Goal: Task Accomplishment & Management: Manage account settings

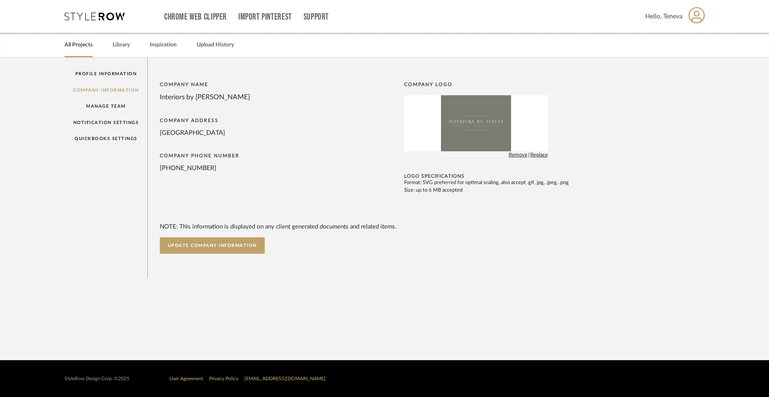
click at [74, 48] on link "All Projects" at bounding box center [78, 45] width 28 height 11
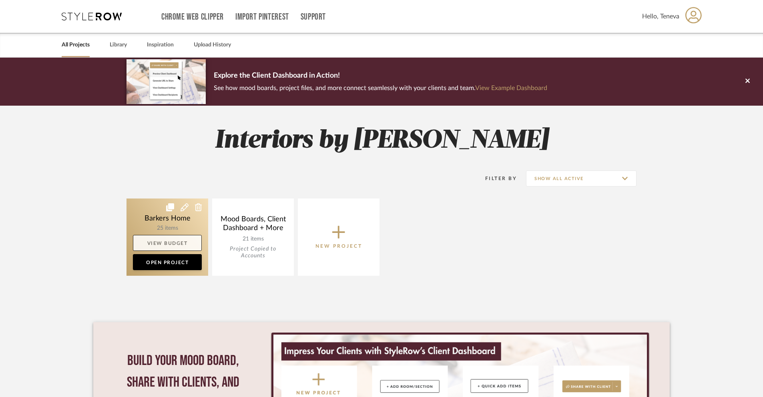
click at [169, 245] on link "View Budget" at bounding box center [167, 243] width 69 height 16
click at [159, 261] on link "Open Project" at bounding box center [167, 262] width 69 height 16
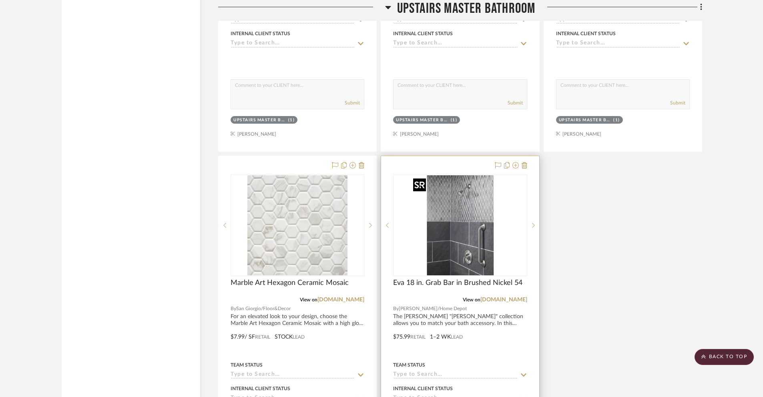
scroll to position [2091, 0]
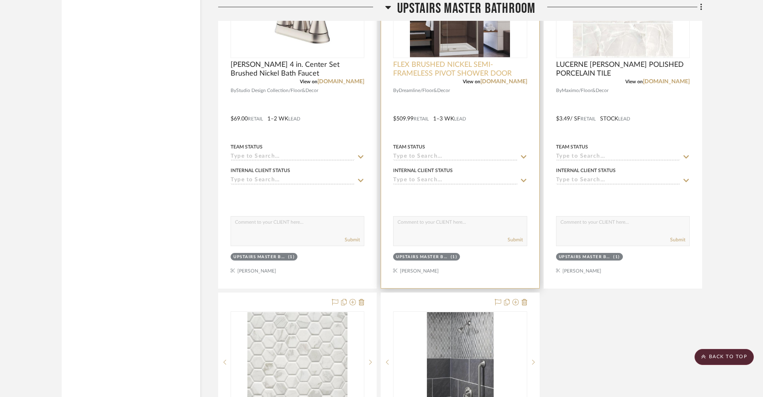
click at [467, 62] on span "FLEX BRUSHED NICKEL SEMI-FRAMELESS PIVOT SHOWER DOOR" at bounding box center [460, 69] width 134 height 18
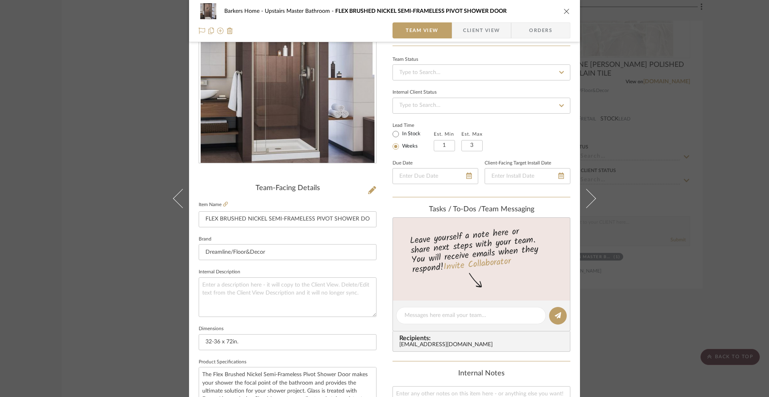
scroll to position [0, 0]
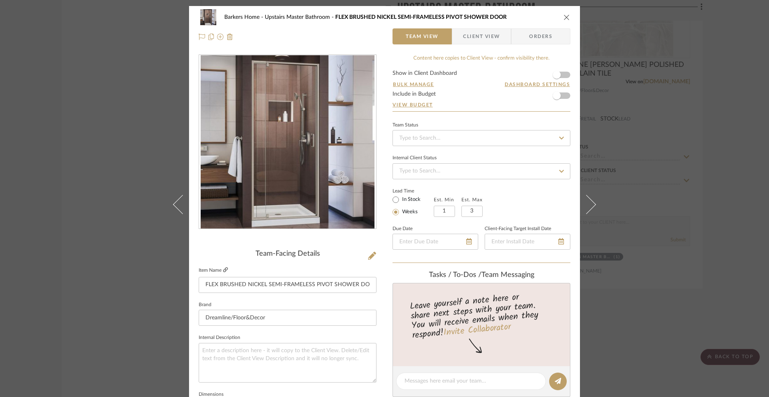
click at [223, 271] on icon at bounding box center [225, 269] width 5 height 5
click at [564, 17] on icon "close" at bounding box center [566, 17] width 6 height 6
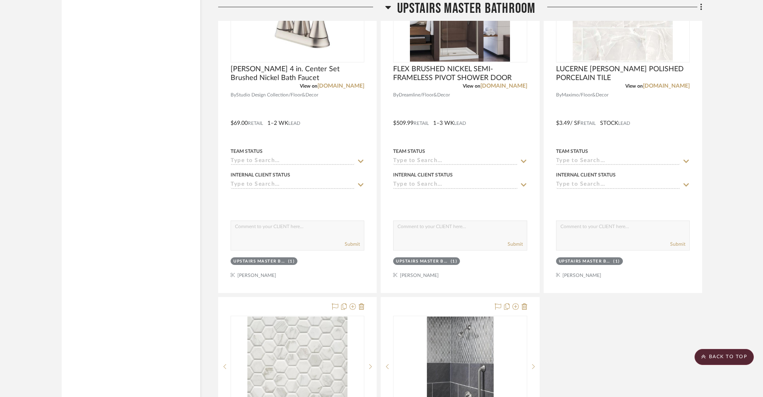
scroll to position [1930, 0]
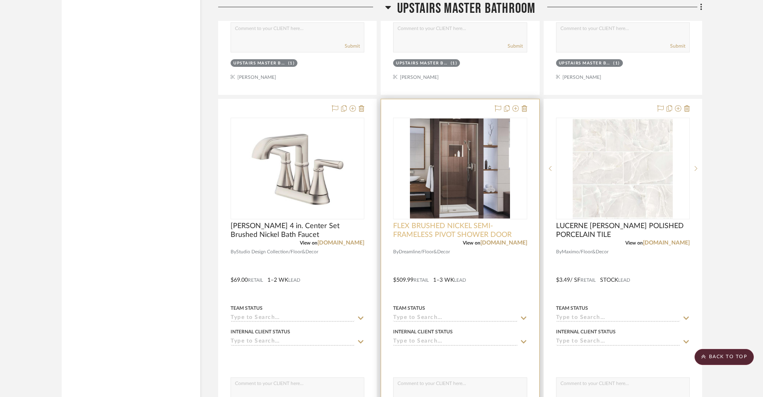
click at [447, 229] on span "FLEX BRUSHED NICKEL SEMI-FRAMELESS PIVOT SHOWER DOOR" at bounding box center [460, 231] width 134 height 18
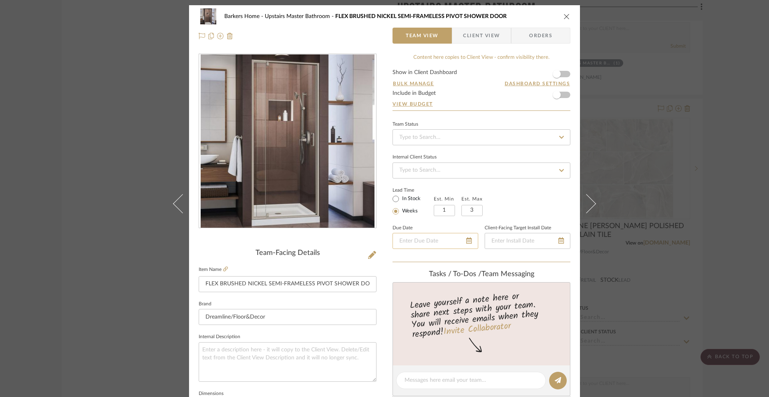
scroll to position [0, 0]
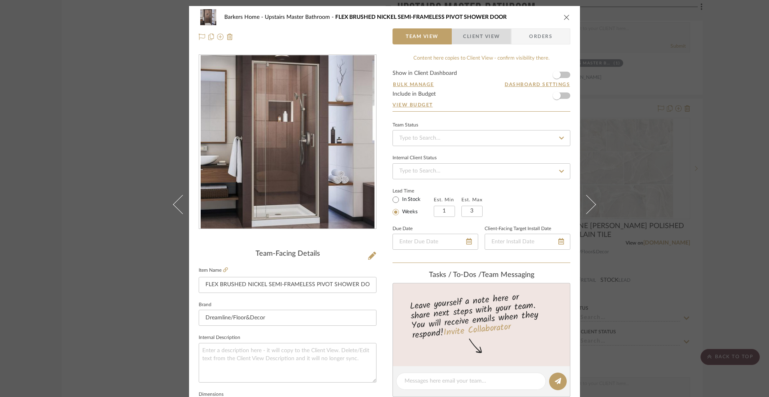
click at [475, 32] on span "Client View" at bounding box center [481, 36] width 37 height 16
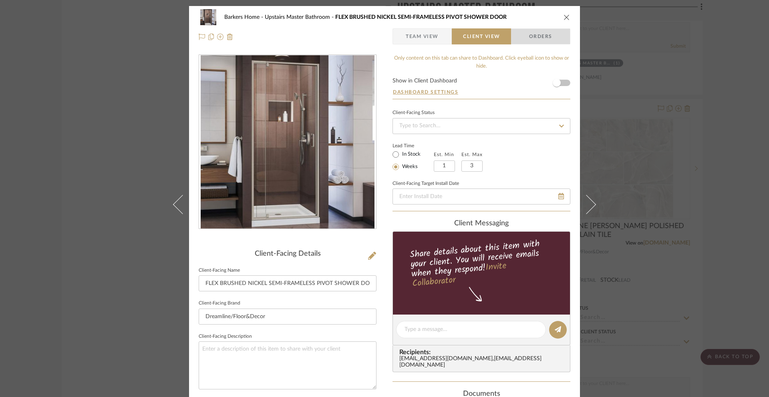
click at [529, 37] on span "Orders" at bounding box center [540, 36] width 41 height 16
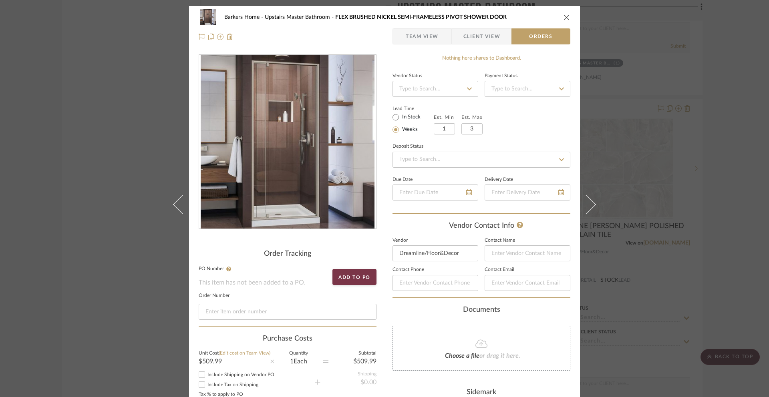
click at [422, 38] on span "Team View" at bounding box center [422, 36] width 33 height 16
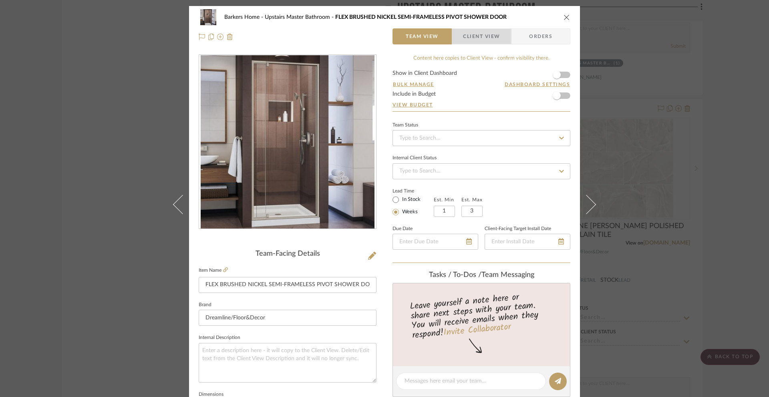
click at [466, 39] on span "Client View" at bounding box center [481, 36] width 37 height 16
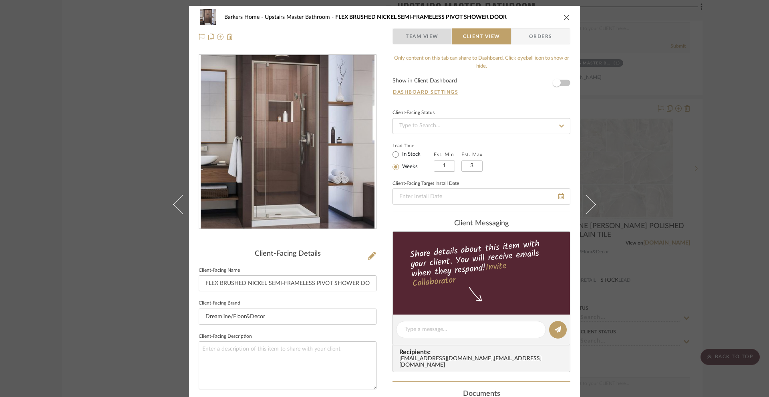
click at [430, 40] on span "Team View" at bounding box center [422, 36] width 33 height 16
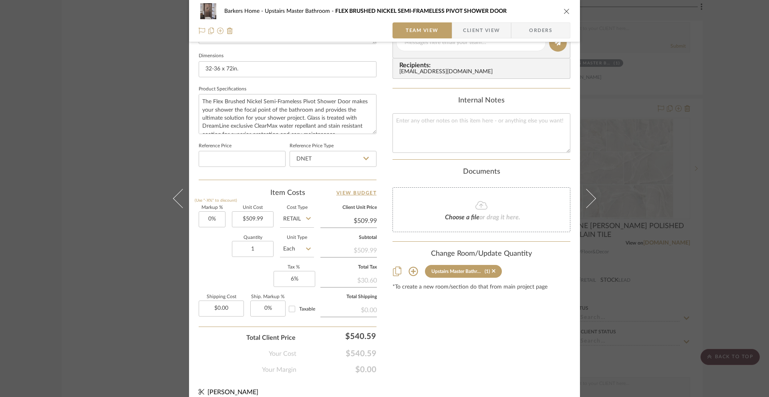
scroll to position [348, 0]
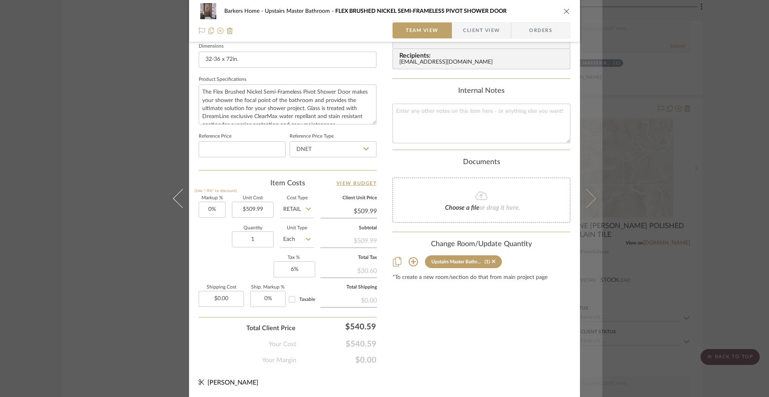
click at [592, 199] on button at bounding box center [591, 198] width 22 height 397
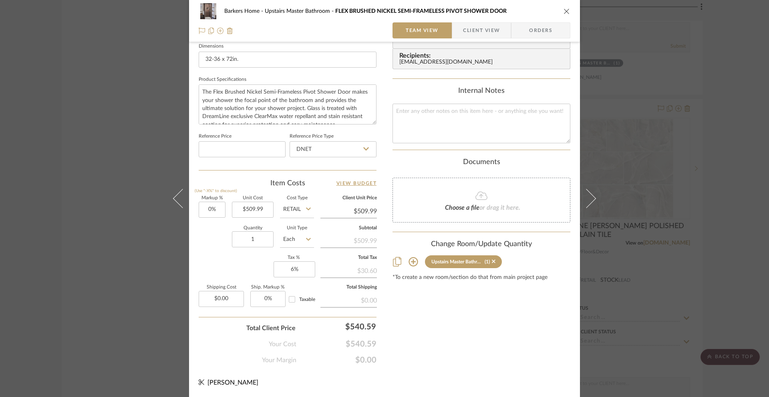
scroll to position [0, 0]
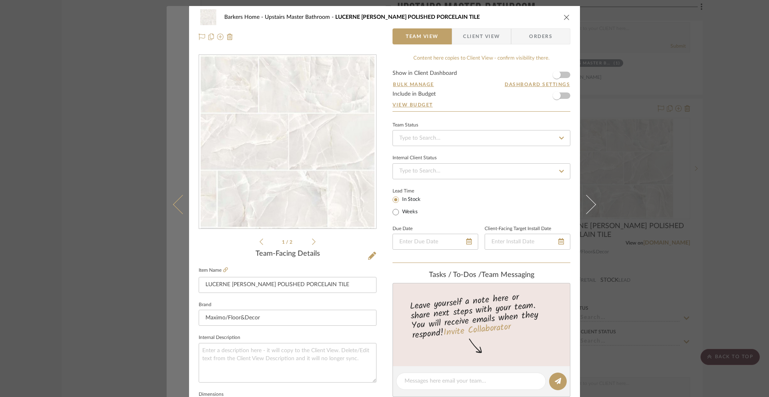
click at [173, 209] on button at bounding box center [178, 204] width 22 height 397
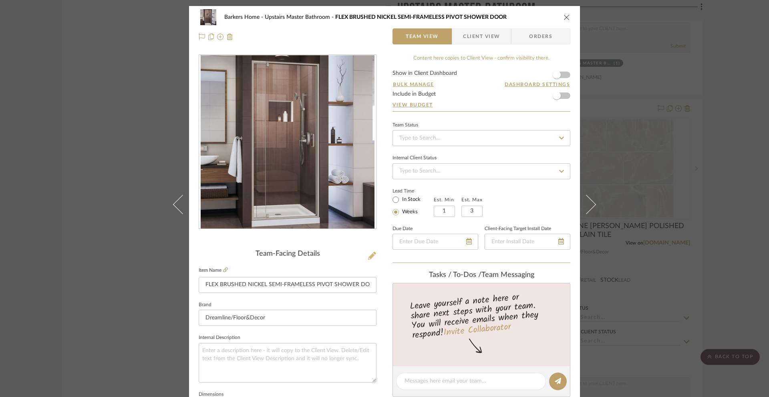
click at [371, 256] on icon at bounding box center [372, 256] width 8 height 8
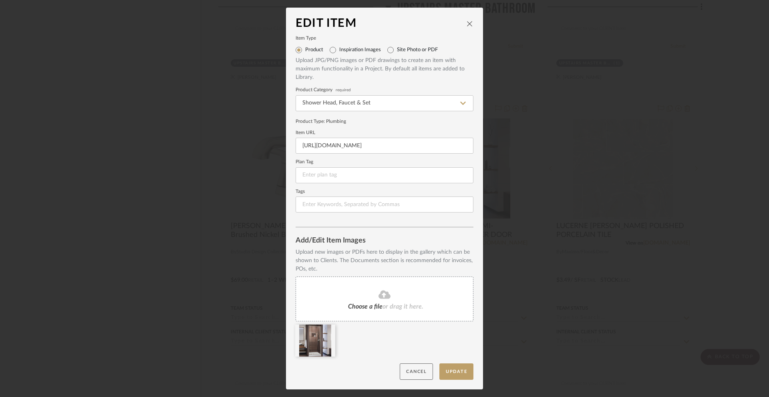
click at [411, 374] on button "Cancel" at bounding box center [416, 372] width 33 height 16
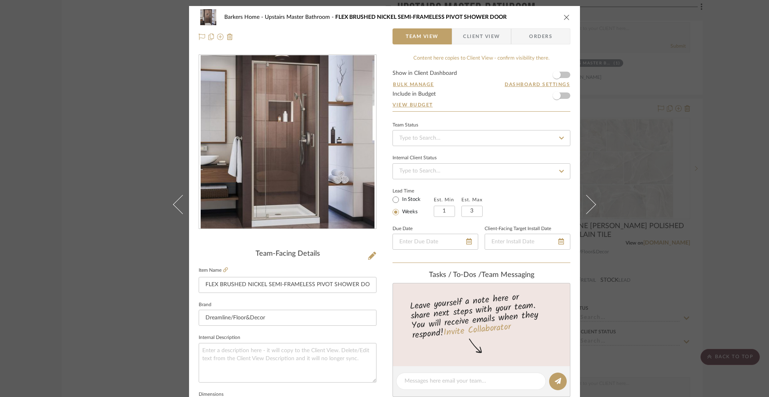
click at [563, 18] on icon "close" at bounding box center [566, 17] width 6 height 6
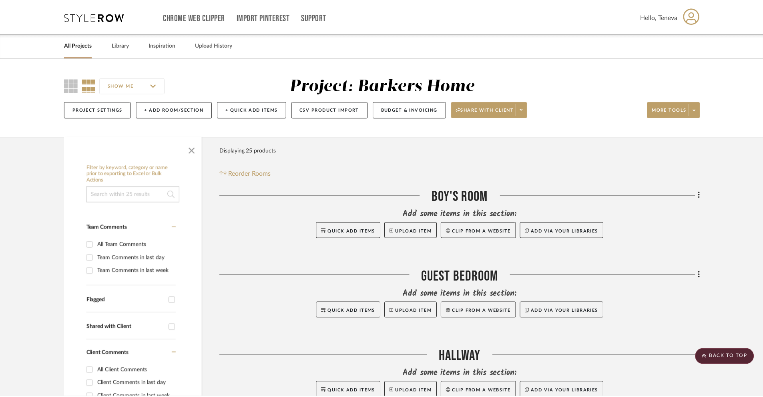
scroll to position [1930, 0]
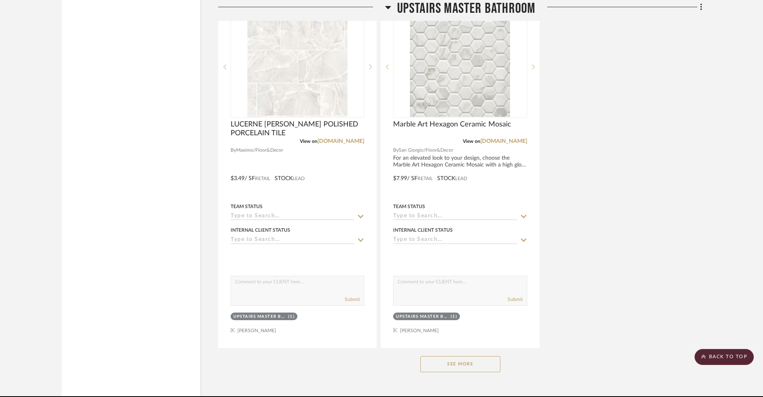
scroll to position [2422, 0]
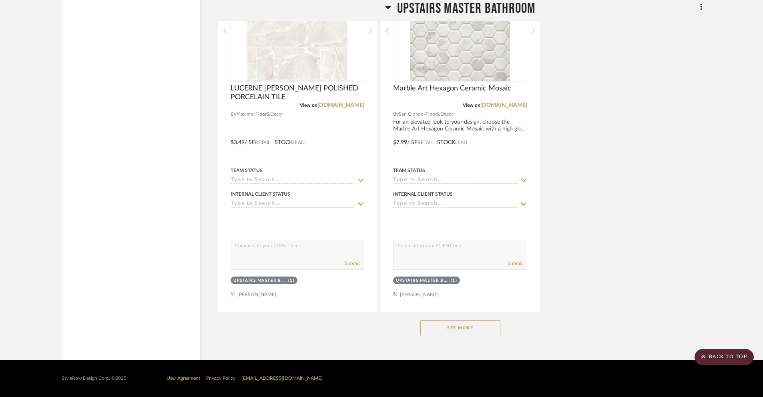
click at [462, 333] on button "See More" at bounding box center [460, 328] width 80 height 16
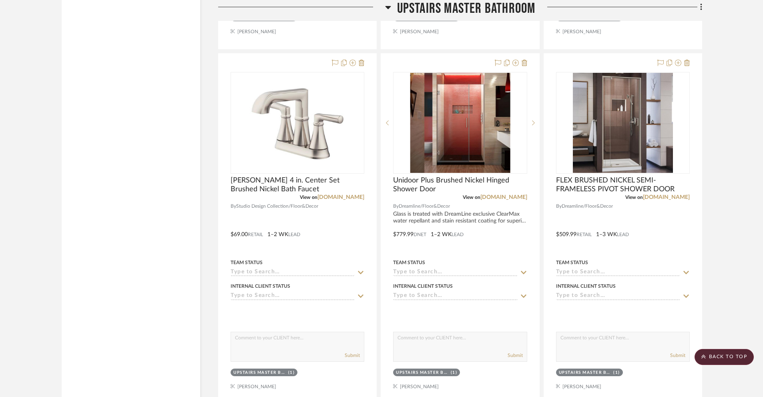
scroll to position [1975, 0]
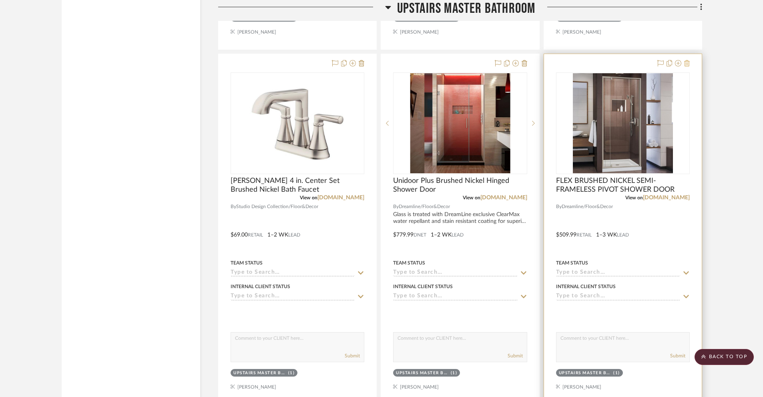
click at [686, 64] on icon at bounding box center [687, 63] width 6 height 6
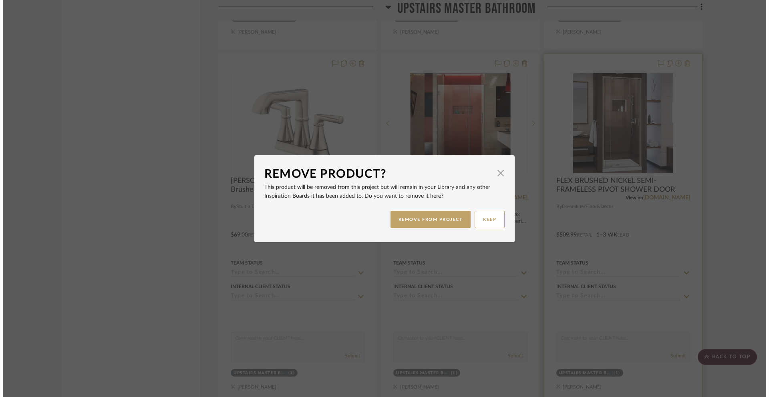
scroll to position [0, 0]
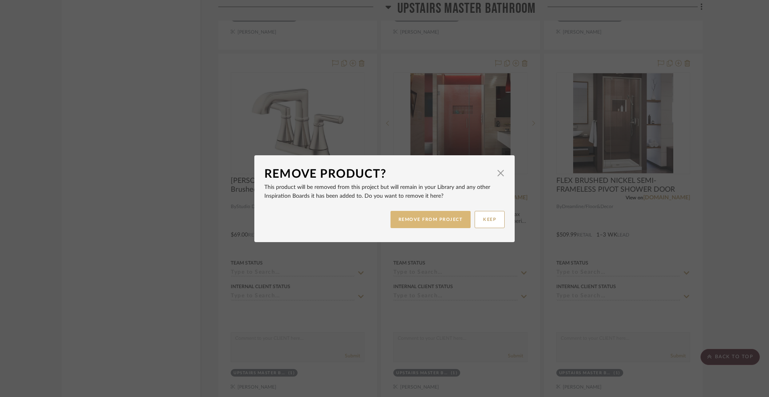
click at [445, 226] on button "REMOVE FROM PROJECT" at bounding box center [430, 219] width 80 height 17
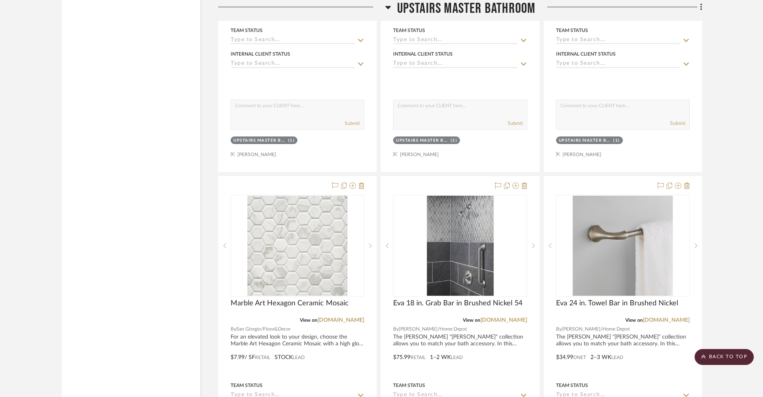
scroll to position [2206, 0]
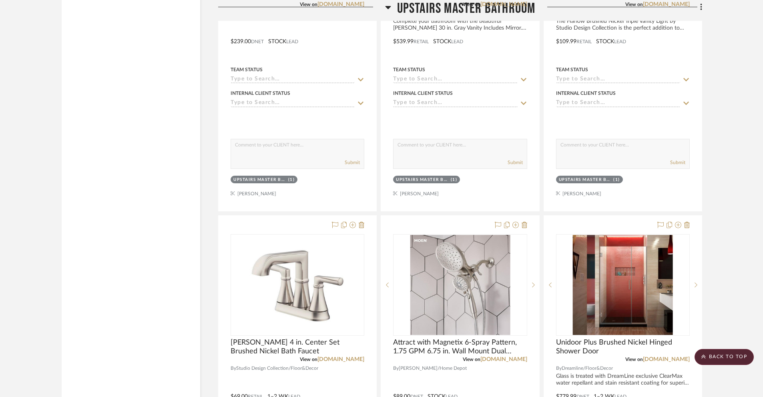
scroll to position [1521, 0]
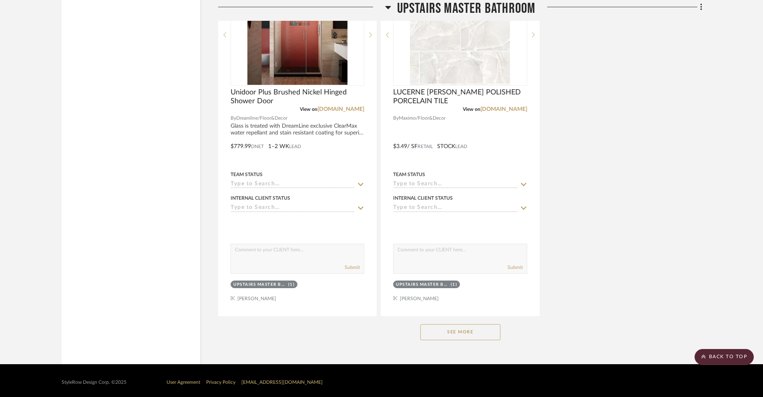
scroll to position [2422, 0]
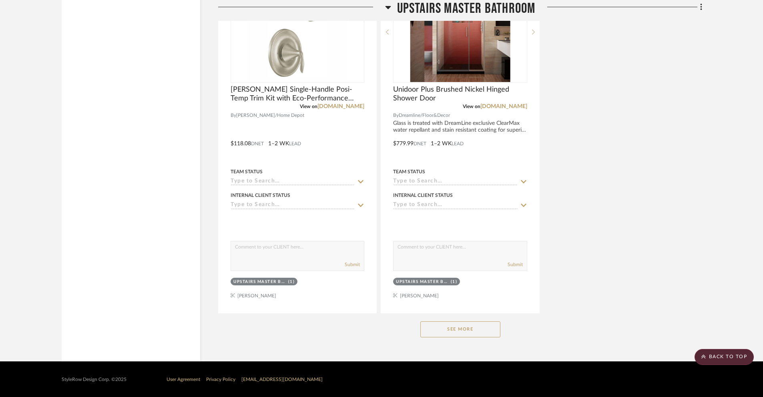
scroll to position [2422, 0]
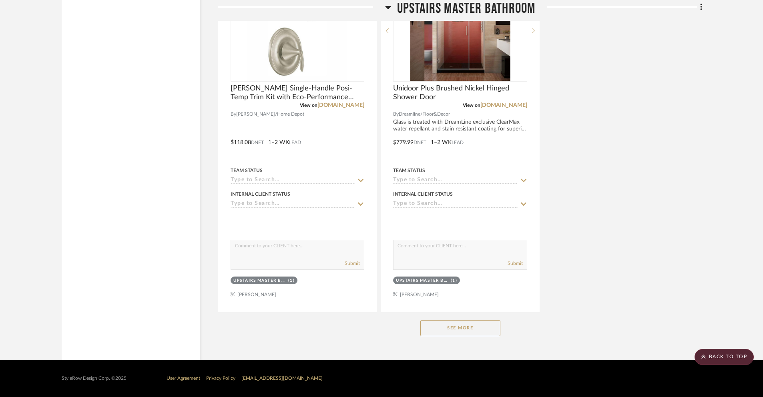
click at [444, 328] on button "See More" at bounding box center [460, 328] width 80 height 16
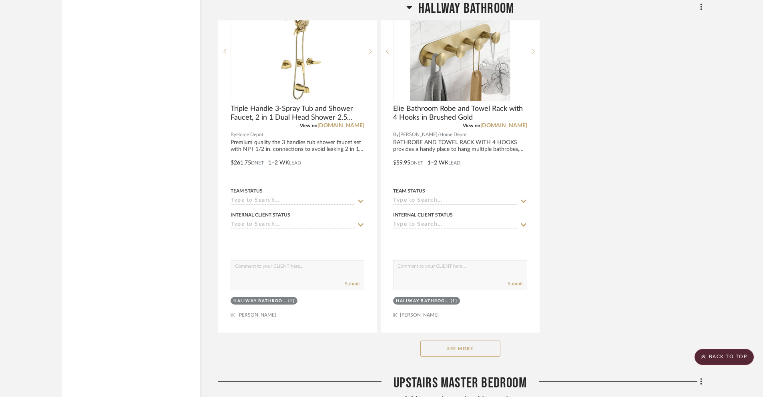
scroll to position [1451, 0]
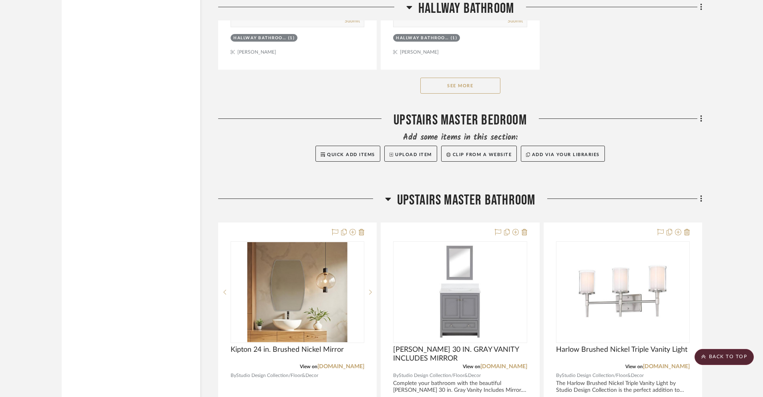
click at [453, 88] on button "See More" at bounding box center [460, 86] width 80 height 16
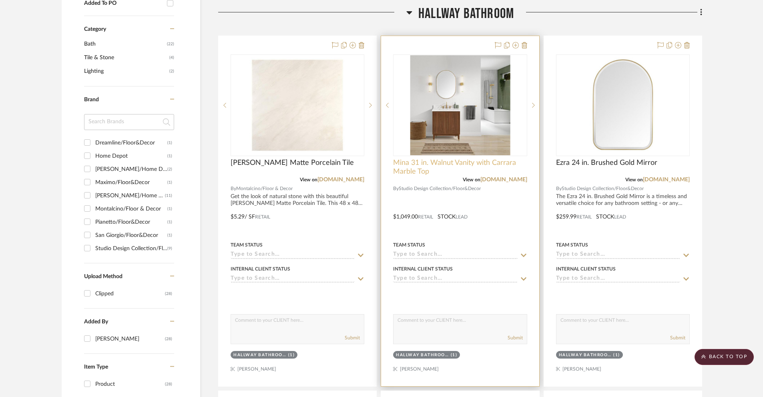
scroll to position [349, 0]
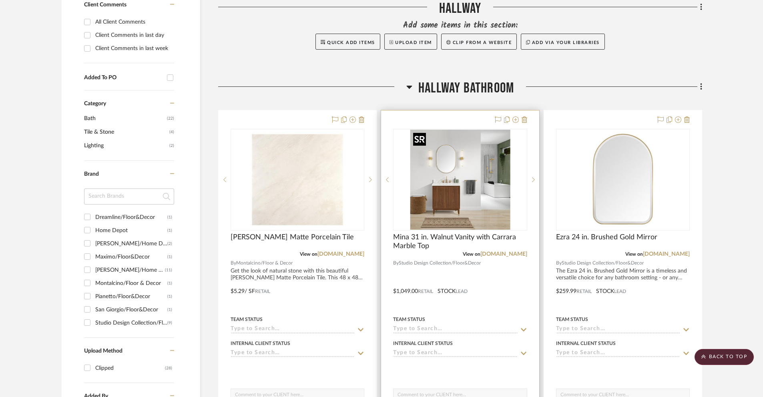
click at [450, 203] on img "0" at bounding box center [460, 180] width 100 height 100
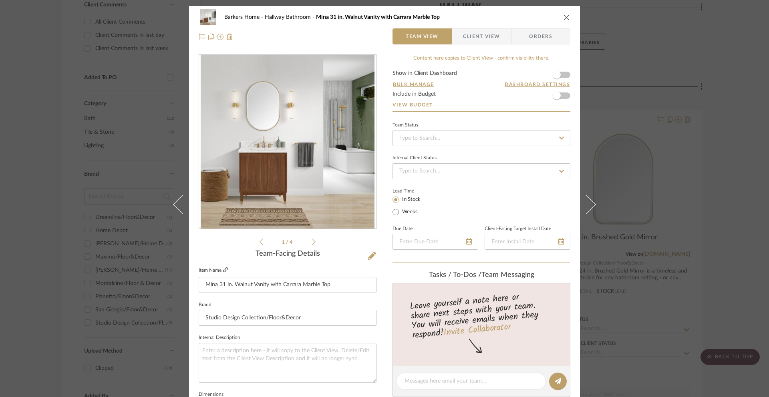
click at [223, 270] on icon at bounding box center [225, 269] width 5 height 5
click at [564, 17] on icon "close" at bounding box center [566, 17] width 6 height 6
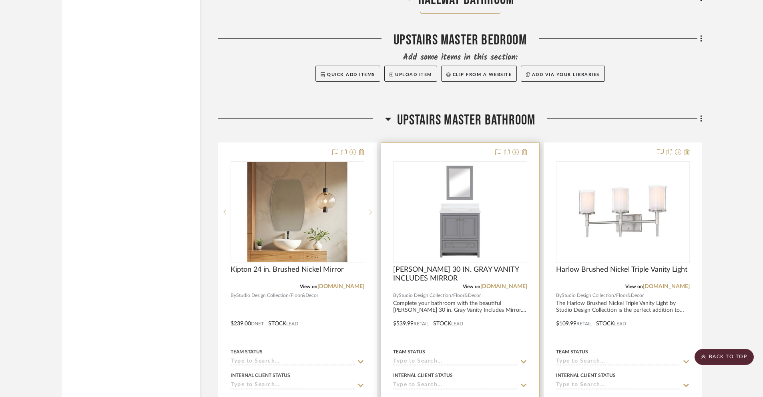
scroll to position [1983, 0]
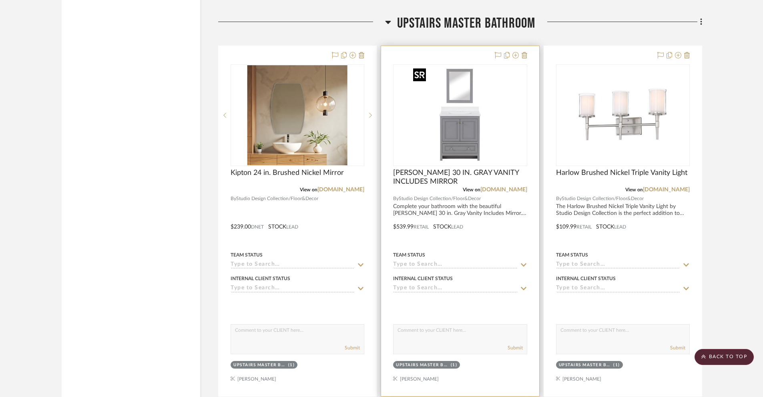
click at [466, 141] on img "0" at bounding box center [460, 115] width 100 height 100
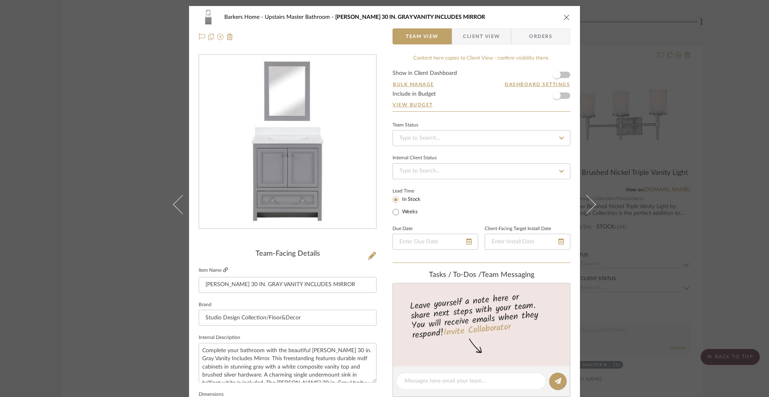
click at [223, 270] on icon at bounding box center [225, 269] width 5 height 5
click at [565, 17] on icon "close" at bounding box center [566, 17] width 6 height 6
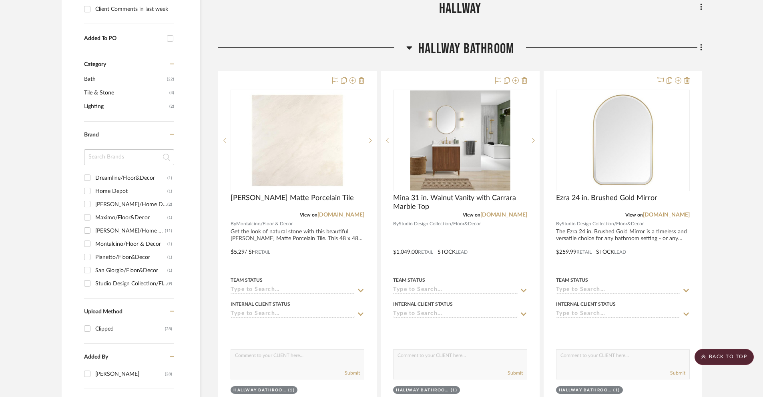
scroll to position [476, 0]
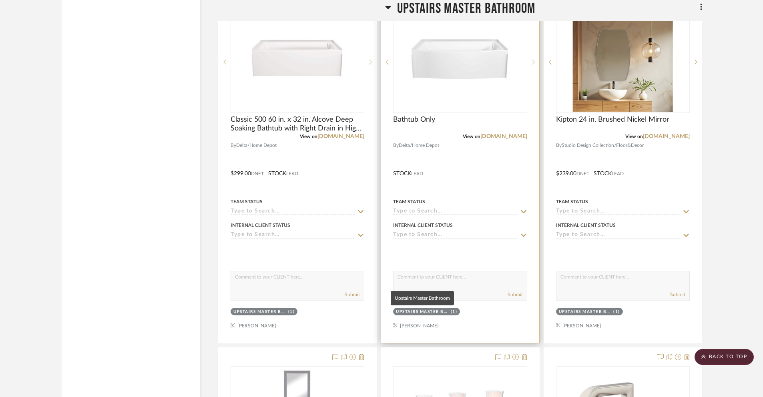
scroll to position [1682, 0]
click at [428, 312] on div "Upstairs Master Bathroom" at bounding box center [422, 311] width 53 height 6
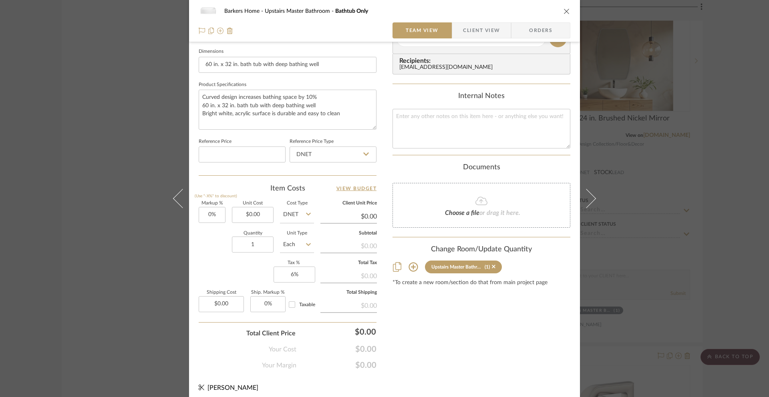
scroll to position [348, 0]
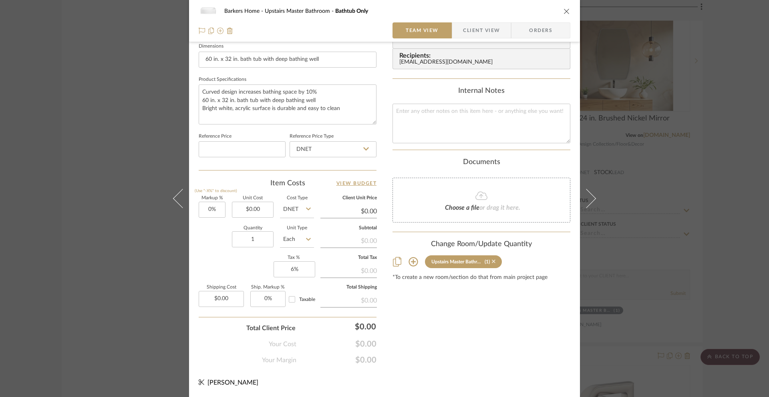
click at [492, 263] on icon at bounding box center [494, 262] width 4 height 6
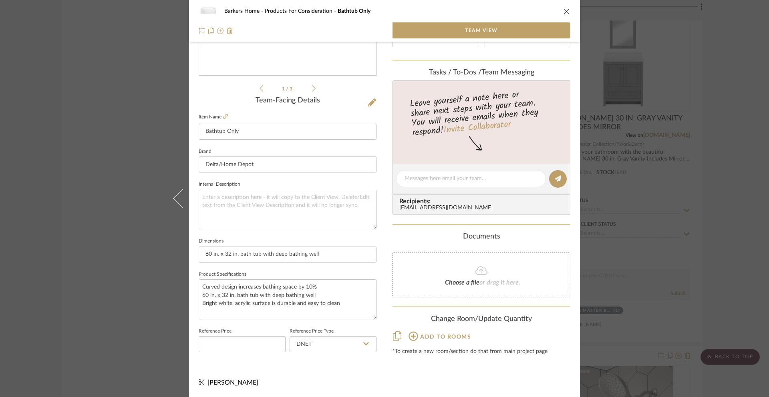
click at [420, 338] on span "Add to rooms" at bounding box center [445, 337] width 51 height 6
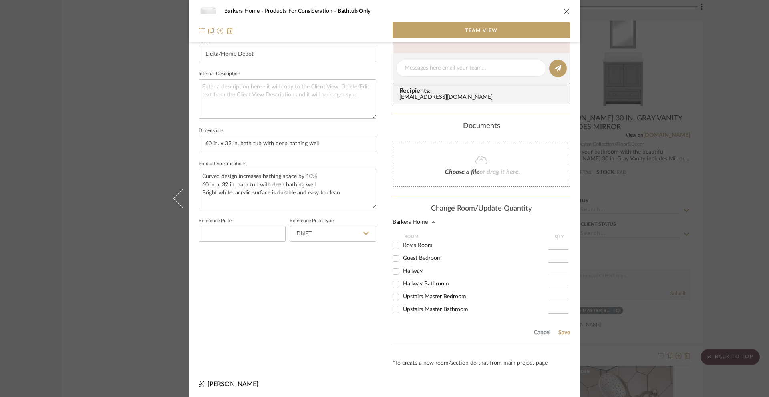
scroll to position [267, 0]
click at [395, 282] on input "Hallway Bathroom" at bounding box center [395, 282] width 13 height 13
checkbox input "true"
type input "1"
click at [558, 330] on button "Save" at bounding box center [564, 331] width 12 height 6
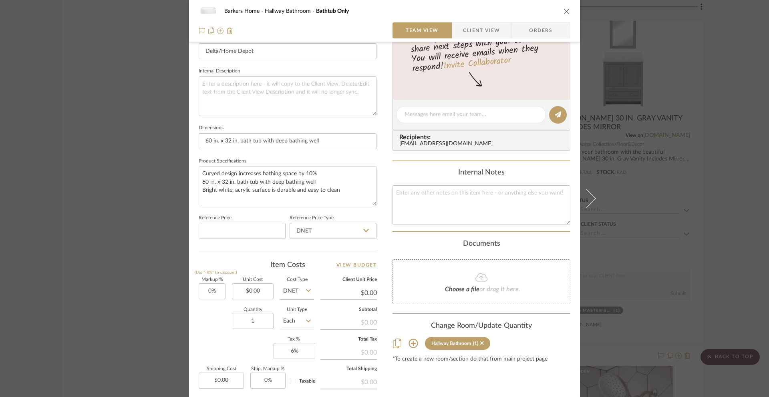
click at [564, 11] on icon "close" at bounding box center [566, 11] width 6 height 6
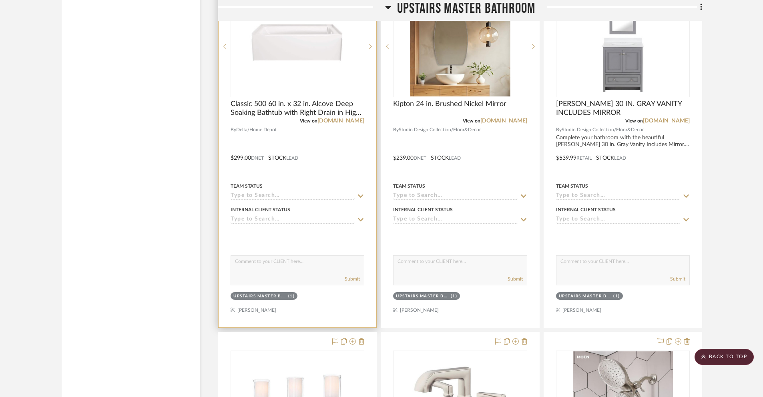
scroll to position [1697, 0]
click at [290, 295] on div "(1)" at bounding box center [291, 296] width 7 height 6
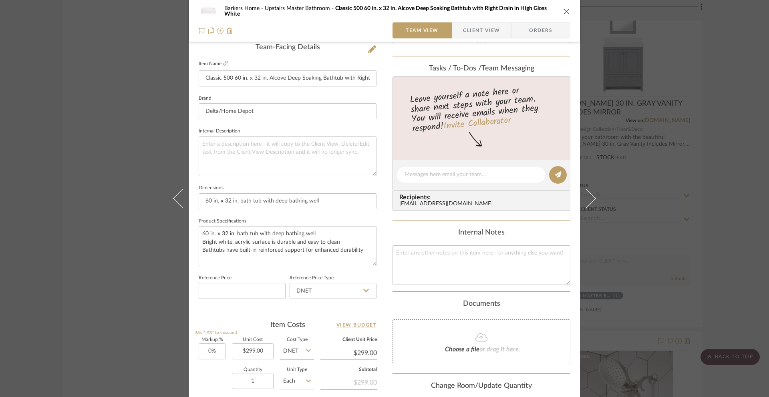
scroll to position [348, 0]
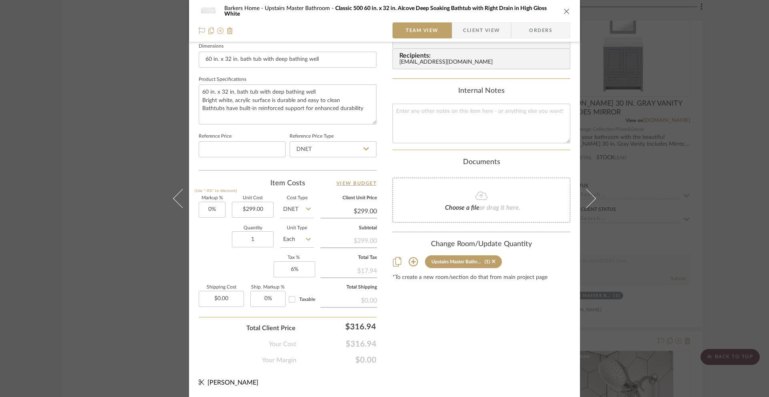
click at [409, 263] on icon at bounding box center [412, 261] width 9 height 9
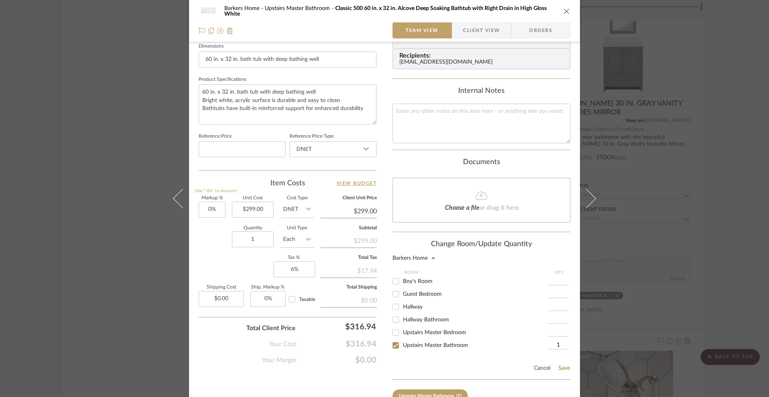
click at [392, 320] on input "Hallway Bathroom" at bounding box center [395, 320] width 13 height 13
checkbox input "true"
type input "1"
click at [393, 349] on input "Upstairs Master Bathroom" at bounding box center [395, 345] width 13 height 13
checkbox input "false"
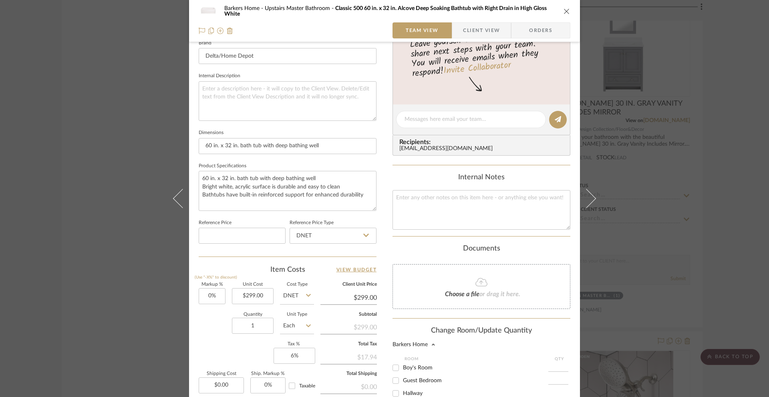
scroll to position [400, 0]
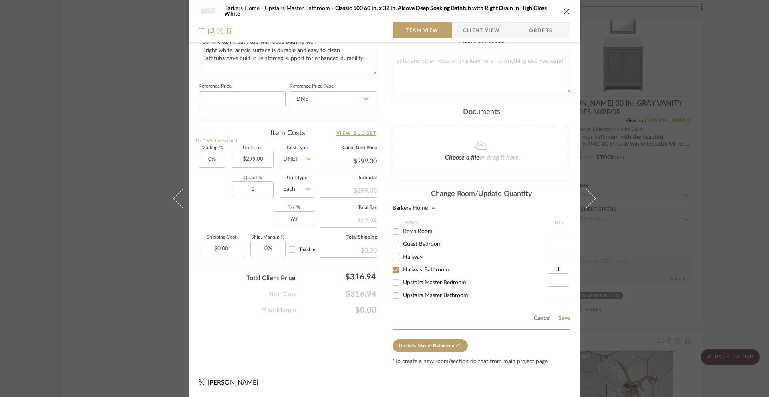
click at [560, 323] on div "Cancel Save" at bounding box center [481, 317] width 178 height 26
click at [559, 321] on button "Save" at bounding box center [564, 318] width 12 height 6
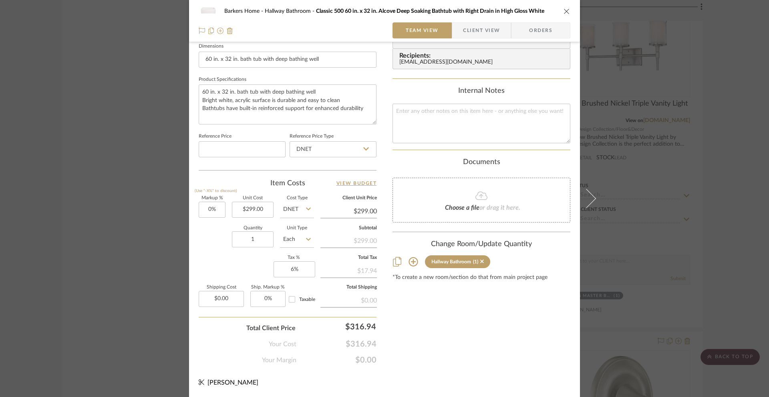
click at [563, 11] on icon "close" at bounding box center [566, 11] width 6 height 6
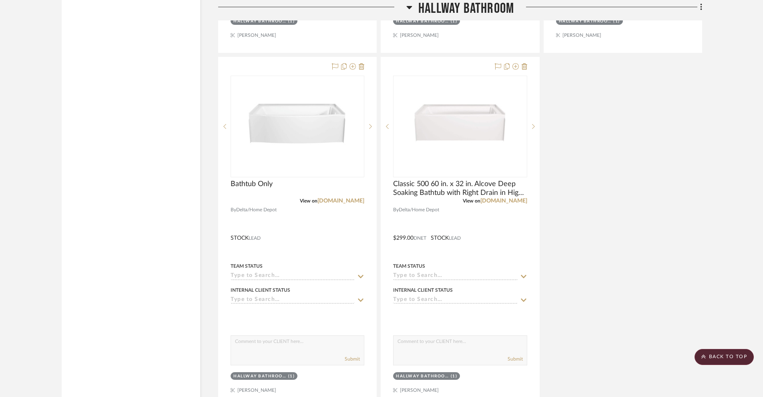
scroll to position [1112, 0]
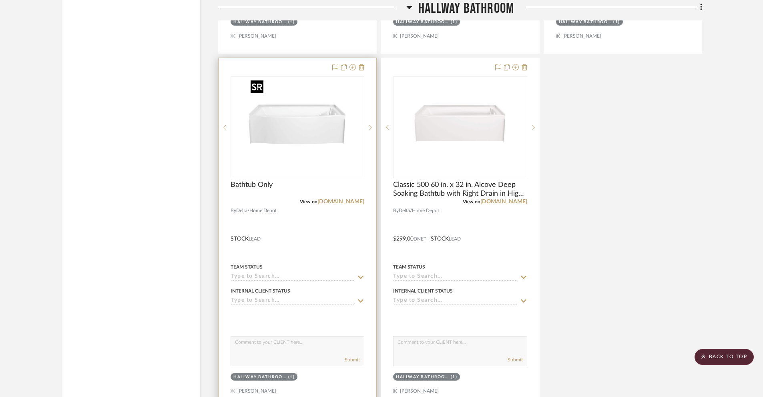
click at [293, 83] on img "0" at bounding box center [297, 127] width 100 height 100
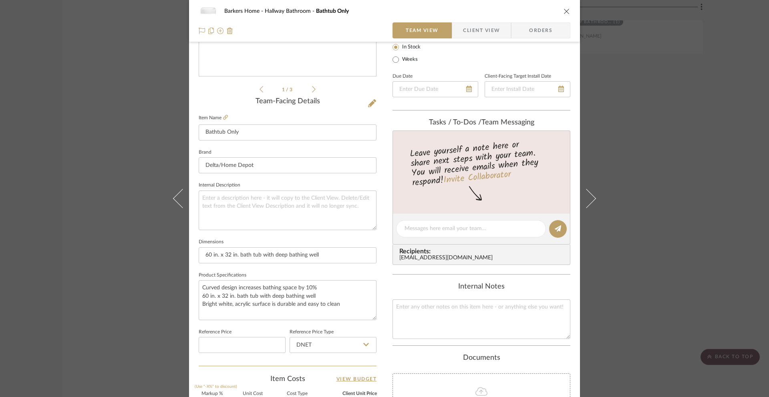
scroll to position [143, 0]
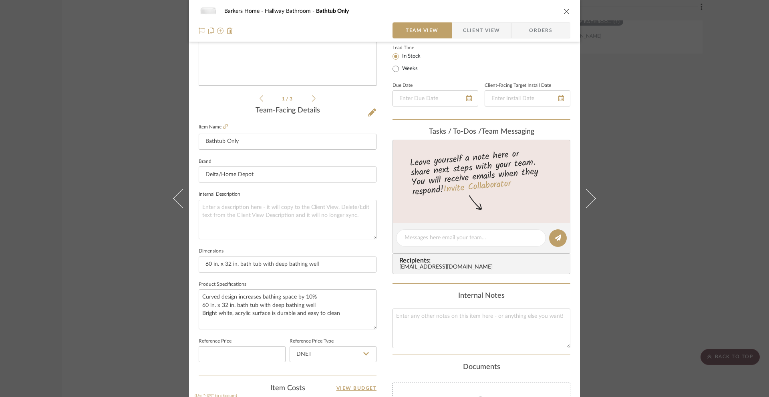
click at [226, 127] on fieldset "Item Name Bathtub Only" at bounding box center [288, 136] width 178 height 28
click at [223, 126] on icon at bounding box center [225, 126] width 5 height 5
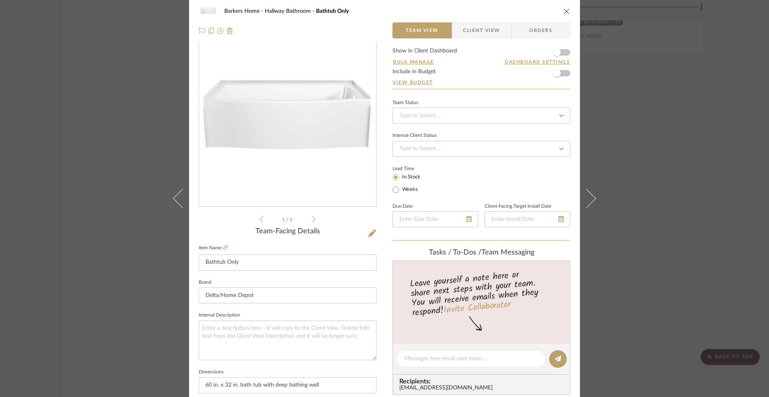
scroll to position [0, 0]
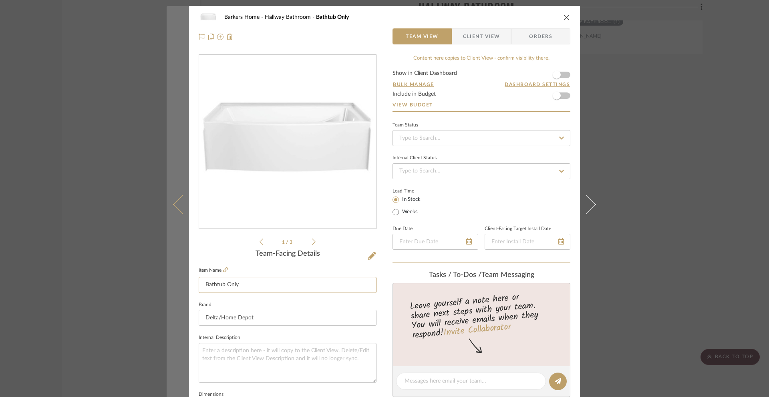
drag, startPoint x: 249, startPoint y: 285, endPoint x: 183, endPoint y: 286, distance: 65.7
click at [183, 286] on mat-dialog-content "Barkers Home Hallway Bathroom Bathtub Only Team View Client View Orders 1 / 3 T…" at bounding box center [385, 376] width 436 height 740
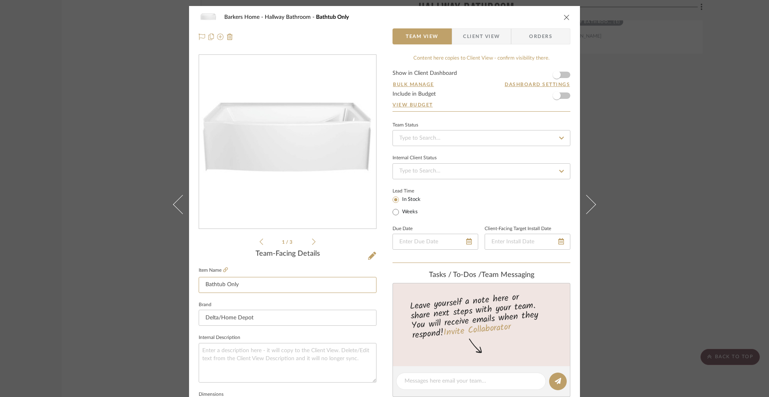
paste input "Classic 500 Curve 60 in. x 32 in. Alcove Deep Soaking Bathtub with Right Drain …"
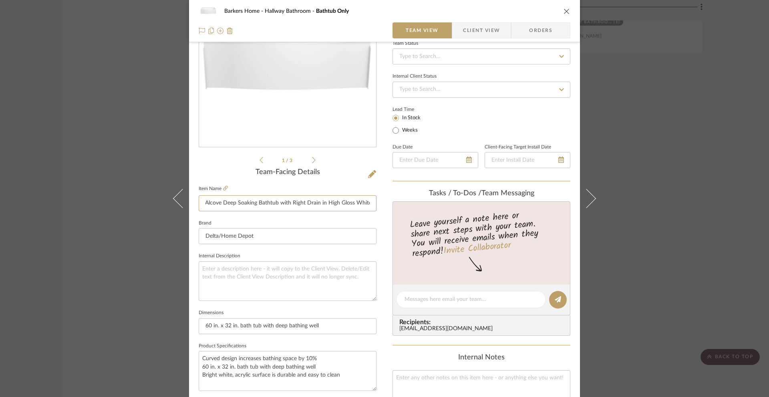
scroll to position [198, 0]
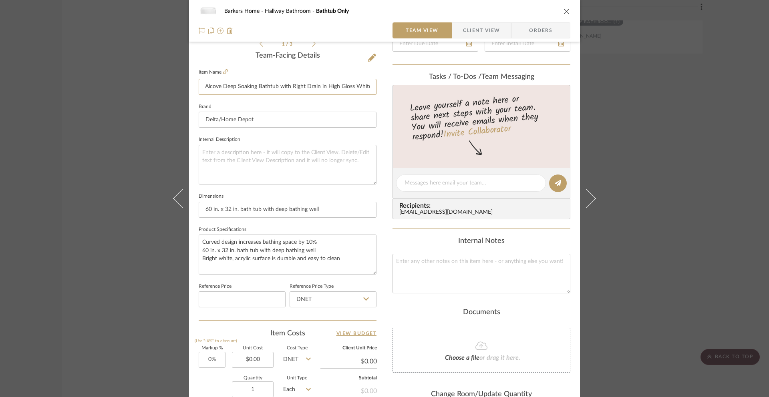
type input "Classic 500 Curve 60 in. x 32 in. Alcove Deep Soaking Bathtub with Right Drain …"
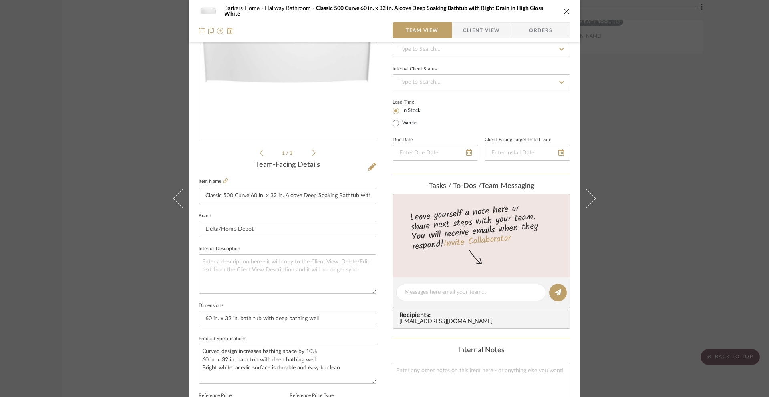
scroll to position [0, 0]
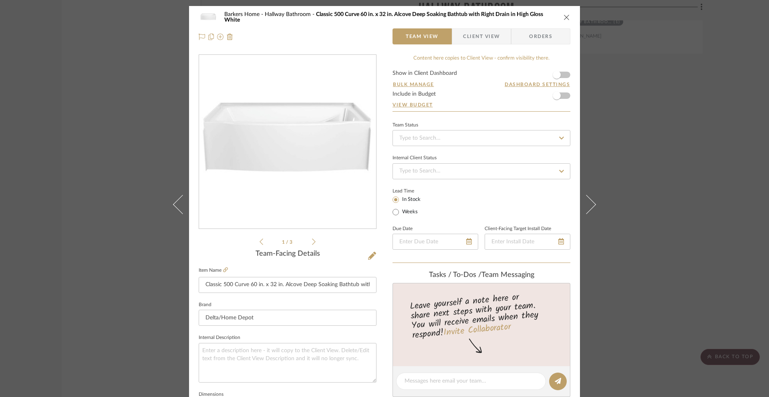
click at [475, 38] on span "Client View" at bounding box center [481, 36] width 37 height 16
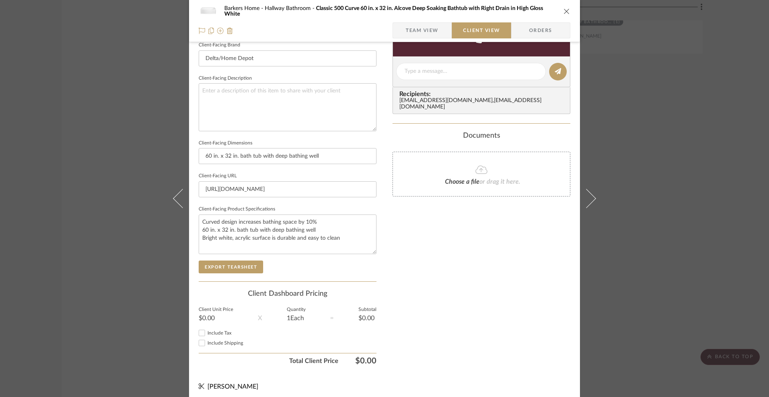
scroll to position [263, 0]
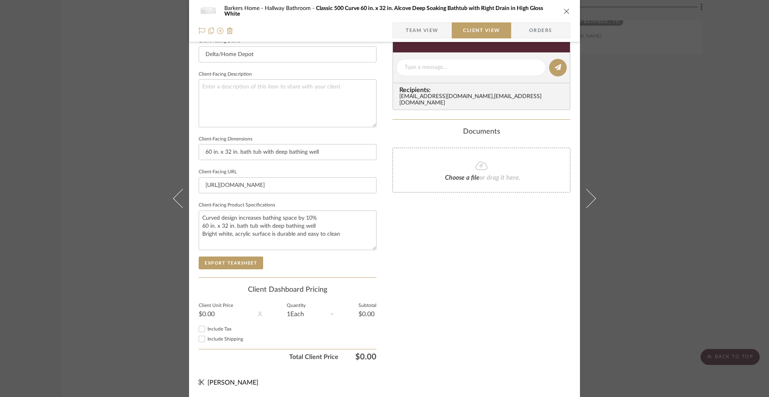
click at [203, 309] on fieldset "Client Unit Price $0.00" at bounding box center [216, 311] width 34 height 14
click at [203, 314] on div "$0.00" at bounding box center [216, 314] width 34 height 6
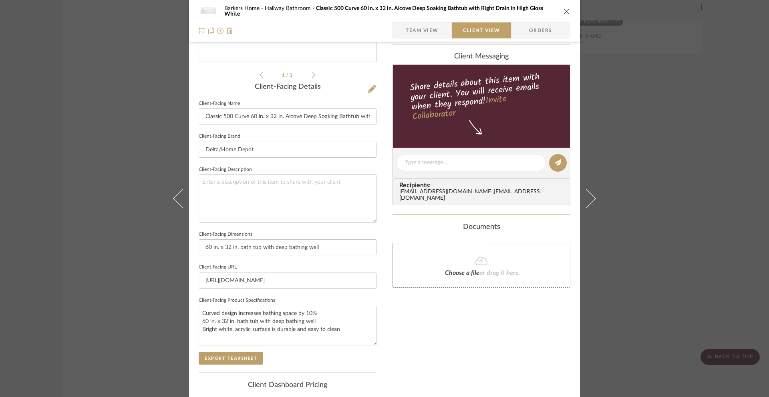
scroll to position [0, 0]
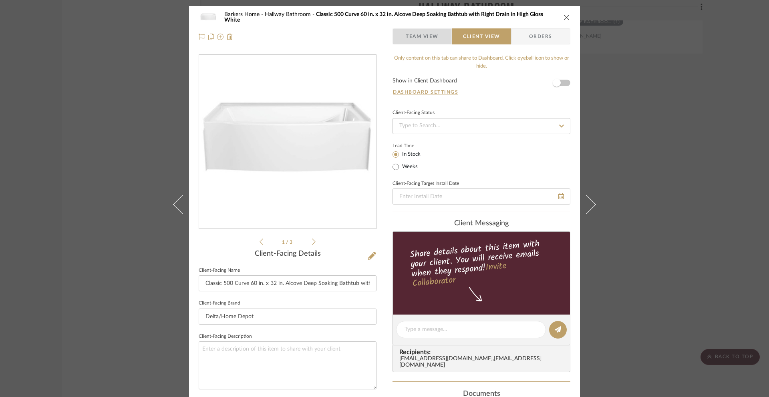
click at [393, 30] on span "button" at bounding box center [399, 36] width 13 height 16
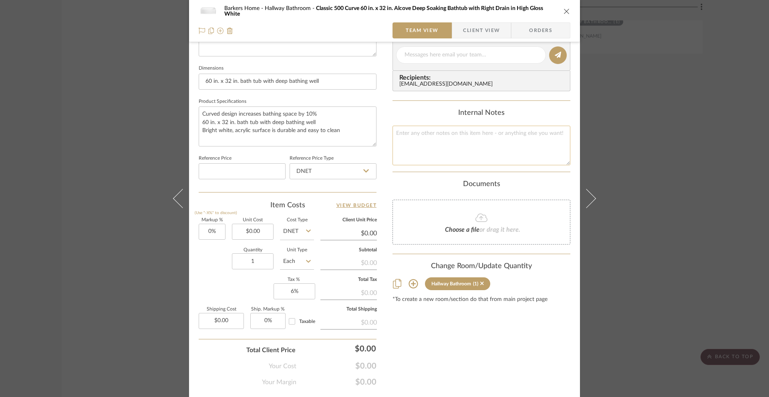
scroll to position [328, 0]
click at [213, 169] on input at bounding box center [242, 170] width 87 height 16
type input "$379.00"
click at [474, 26] on span "Client View" at bounding box center [481, 30] width 37 height 16
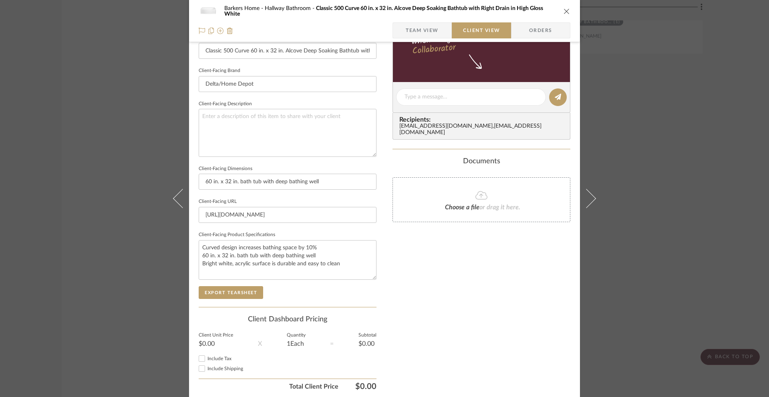
scroll to position [263, 0]
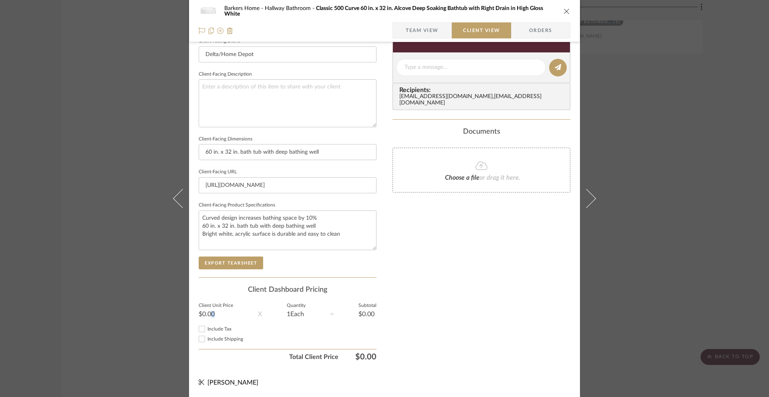
click at [207, 312] on div "$0.00" at bounding box center [216, 314] width 34 height 6
click at [292, 326] on label "Include Tax" at bounding box center [291, 329] width 169 height 6
click at [207, 326] on input "Include Tax" at bounding box center [202, 329] width 10 height 10
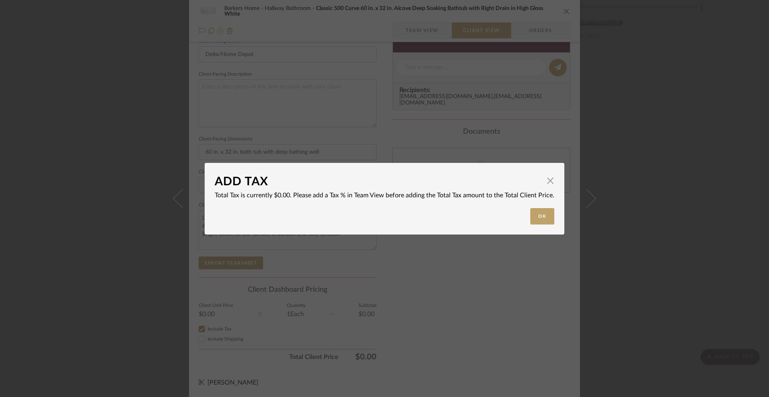
checkbox input "false"
click at [535, 223] on button "Ok" at bounding box center [542, 216] width 24 height 16
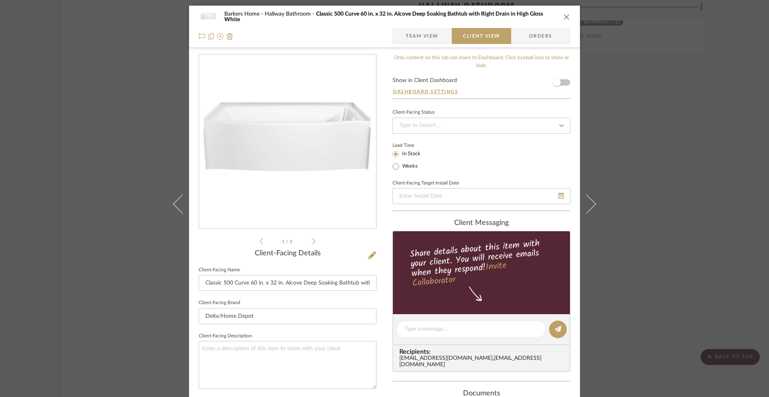
scroll to position [0, 0]
click at [426, 33] on span "Team View" at bounding box center [422, 36] width 33 height 16
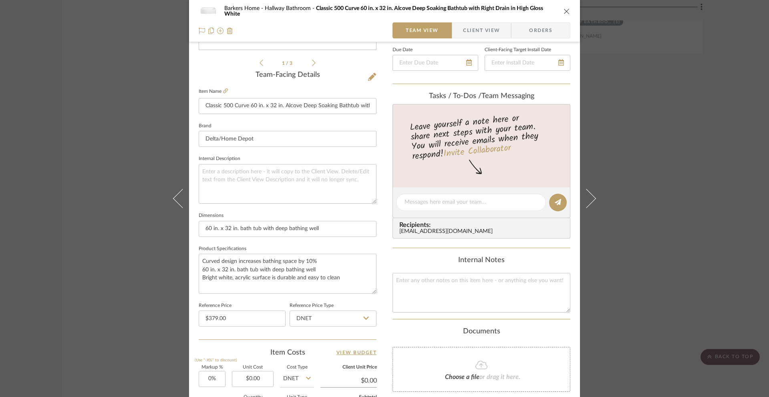
scroll to position [348, 0]
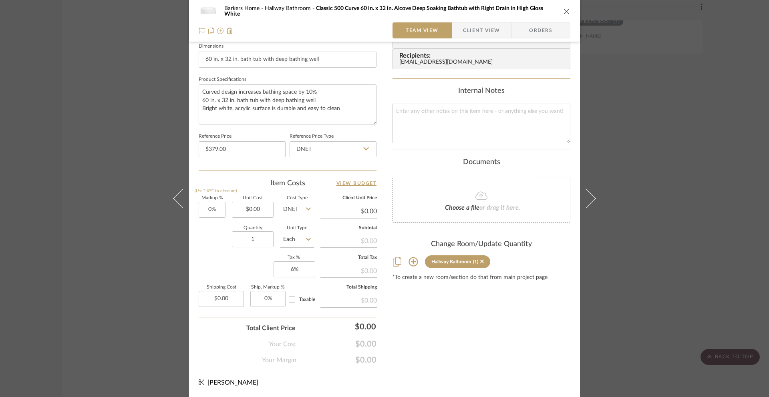
click at [365, 150] on icon at bounding box center [366, 149] width 6 height 6
click at [315, 193] on div "Retail" at bounding box center [336, 190] width 99 height 20
type input "Retail"
click at [565, 12] on icon "close" at bounding box center [566, 11] width 6 height 6
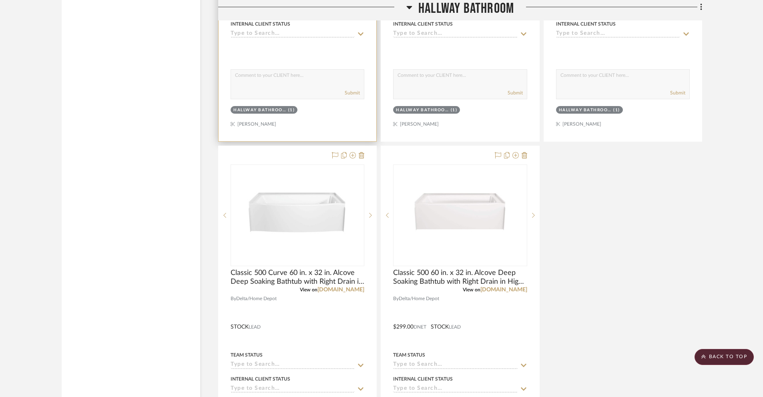
scroll to position [1185, 0]
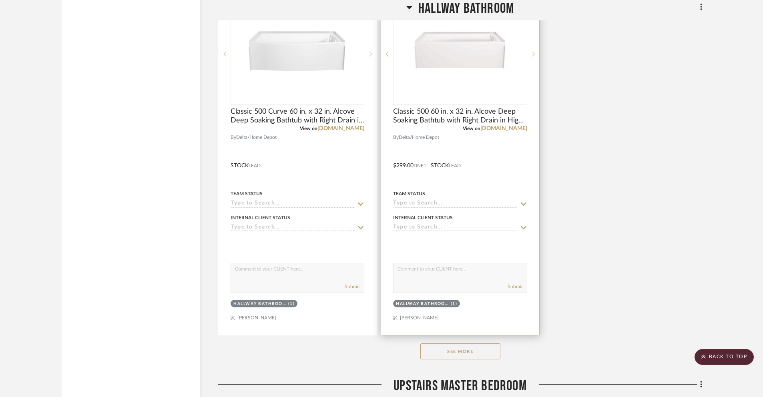
click at [401, 53] on div "0" at bounding box center [460, 54] width 133 height 101
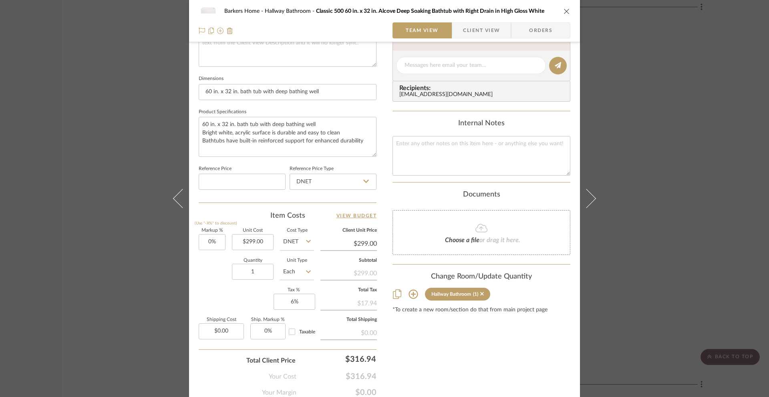
scroll to position [348, 0]
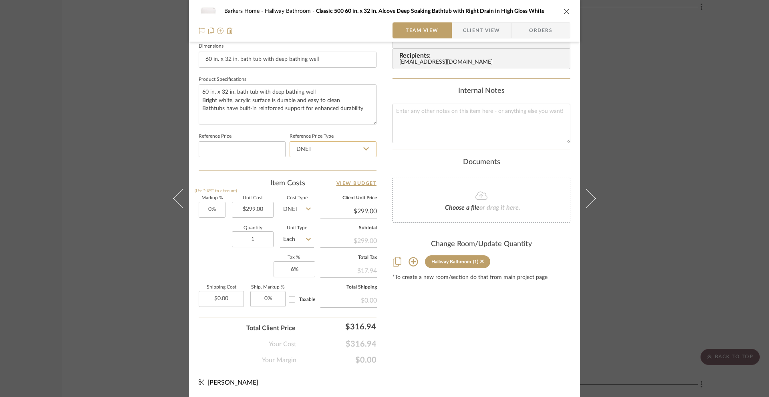
click at [354, 148] on input "DNET" at bounding box center [332, 149] width 87 height 16
click at [316, 194] on div "Retail" at bounding box center [336, 190] width 99 height 20
type input "Retail"
click at [564, 12] on icon "close" at bounding box center [566, 11] width 6 height 6
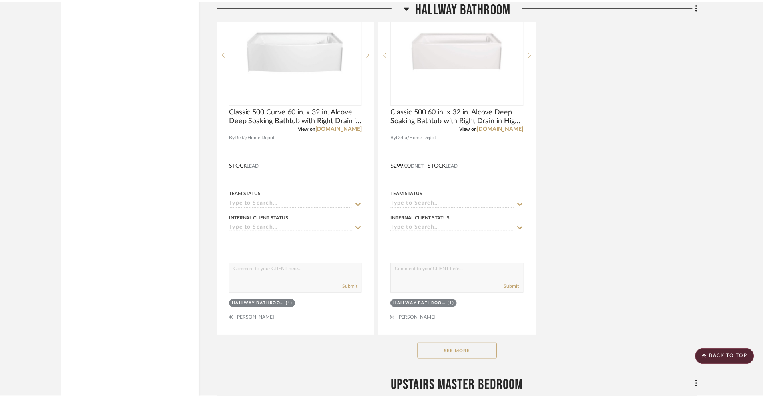
scroll to position [1185, 0]
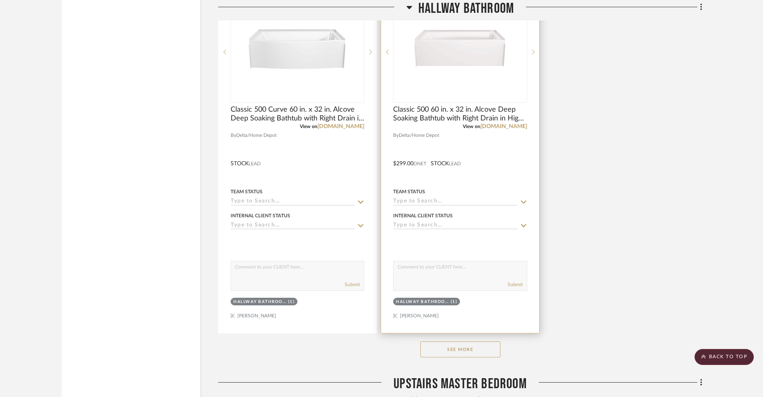
scroll to position [1190, 0]
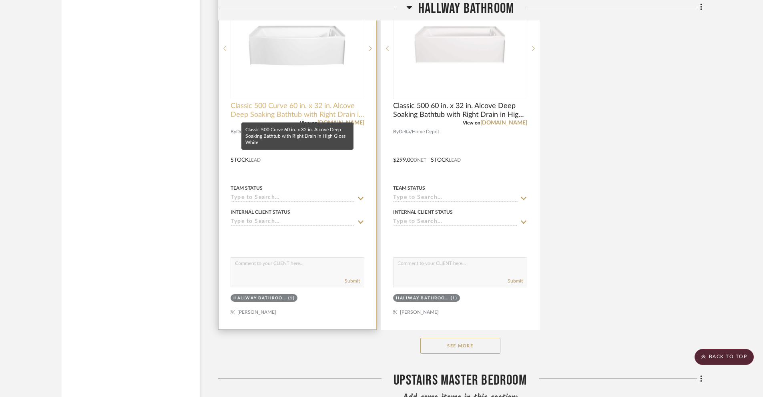
click at [293, 115] on span "Classic 500 Curve 60 in. x 32 in. Alcove Deep Soaking Bathtub with Right Drain …" at bounding box center [298, 111] width 134 height 18
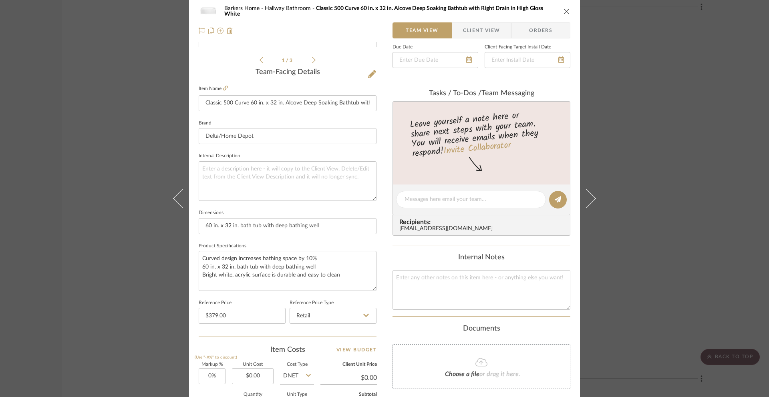
scroll to position [348, 0]
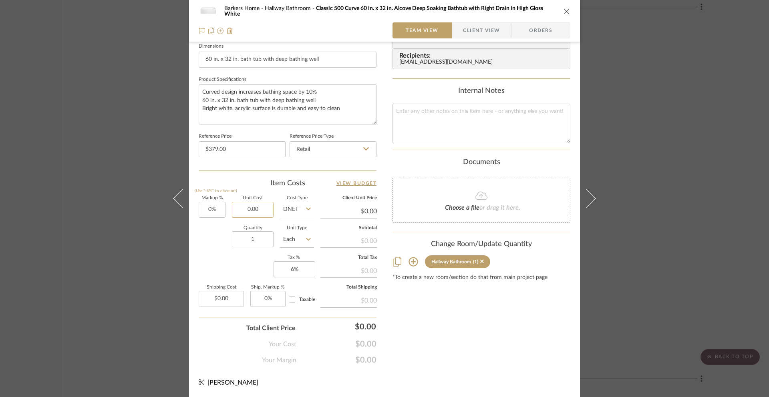
drag, startPoint x: 245, startPoint y: 209, endPoint x: 267, endPoint y: 209, distance: 21.2
click at [267, 209] on input "0.00" at bounding box center [253, 210] width 42 height 16
type input "$299.00"
click at [425, 330] on div "Content here copies to Client View - confirm visibility there. Show in Client D…" at bounding box center [481, 35] width 178 height 659
type input "$299.00"
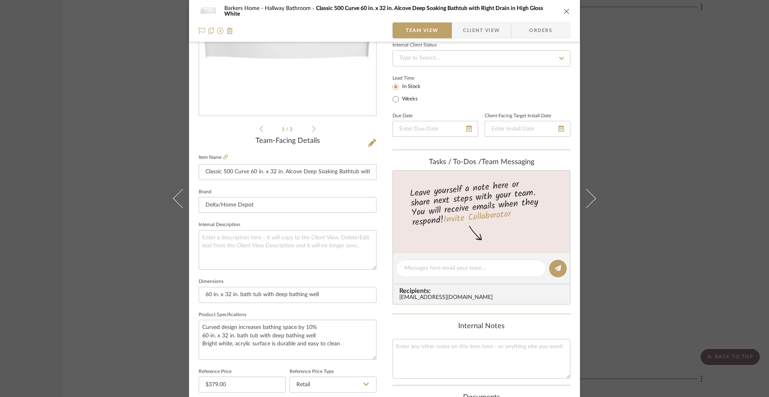
scroll to position [0, 0]
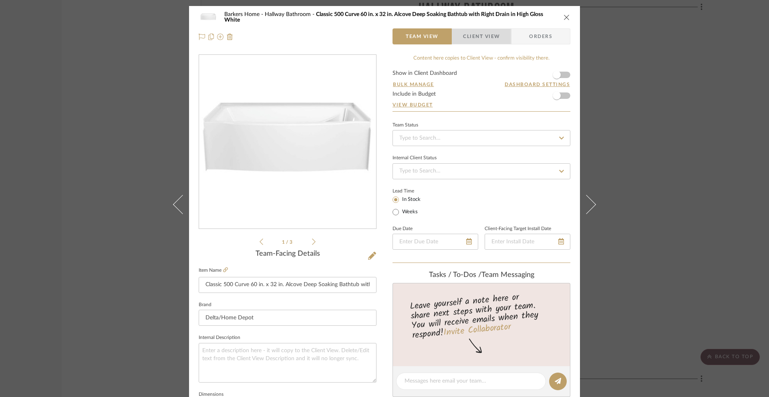
click at [473, 38] on span "Client View" at bounding box center [481, 36] width 37 height 16
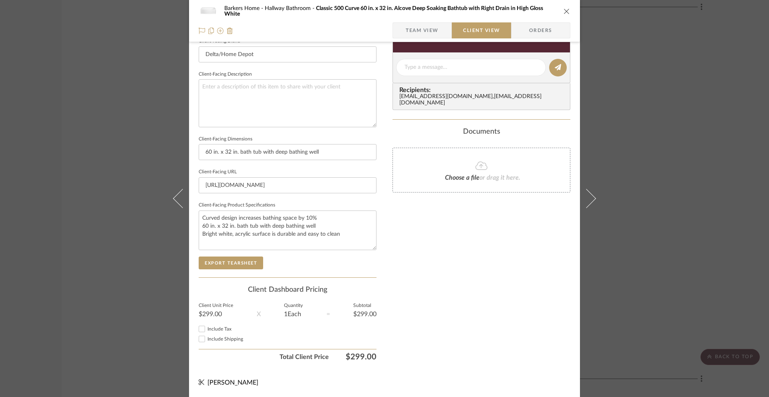
scroll to position [263, 0]
click at [201, 330] on input "Include Tax" at bounding box center [202, 329] width 10 height 10
click at [197, 329] on input "Include Tax" at bounding box center [202, 329] width 10 height 10
checkbox input "false"
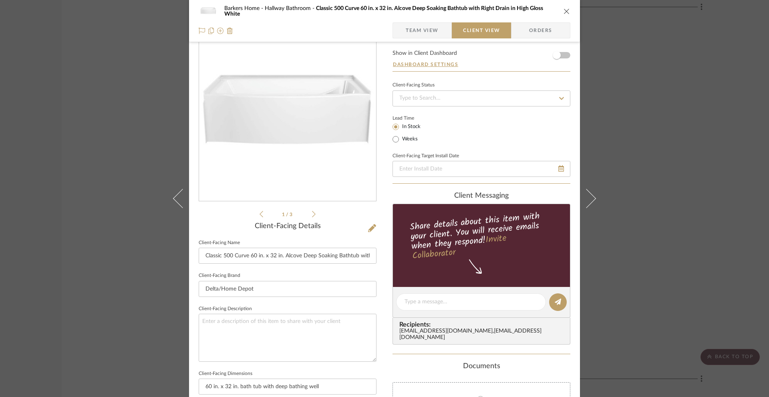
scroll to position [0, 0]
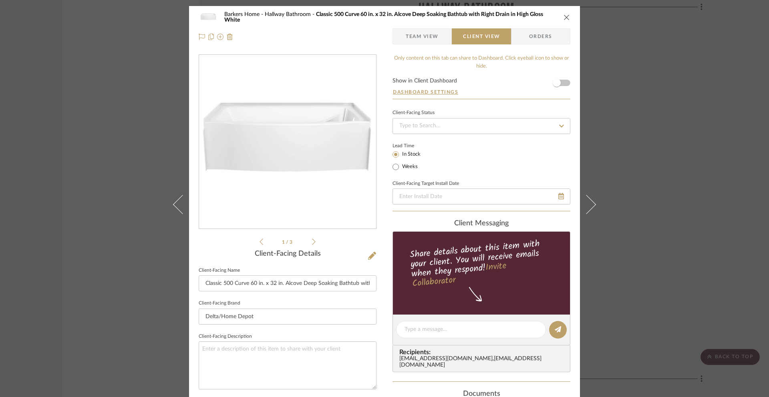
click at [563, 18] on icon "close" at bounding box center [566, 17] width 6 height 6
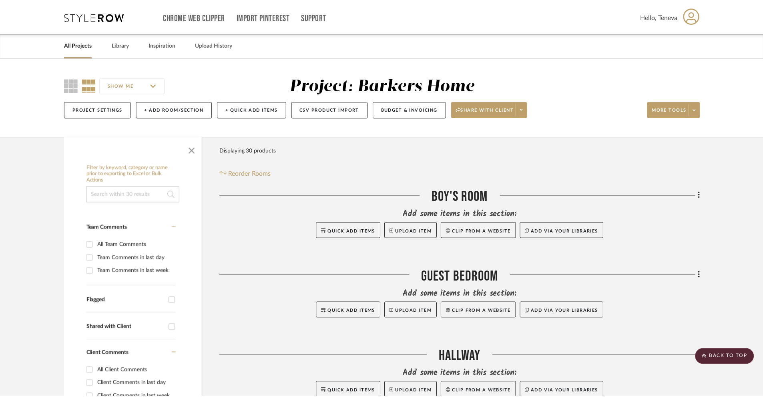
scroll to position [1190, 0]
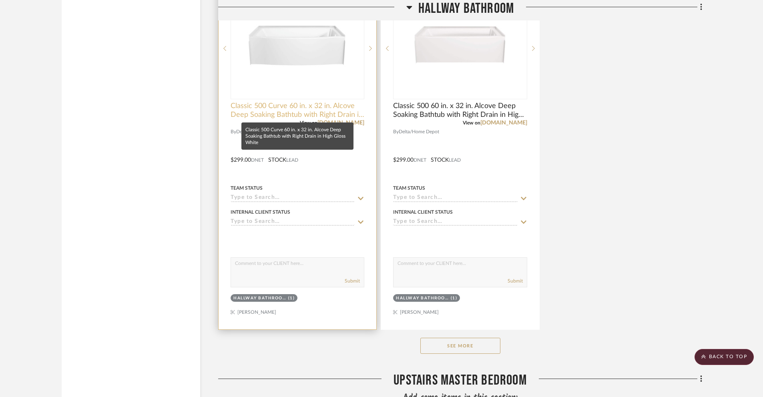
click at [248, 108] on span "Classic 500 Curve 60 in. x 32 in. Alcove Deep Soaking Bathtub with Right Drain …" at bounding box center [298, 111] width 134 height 18
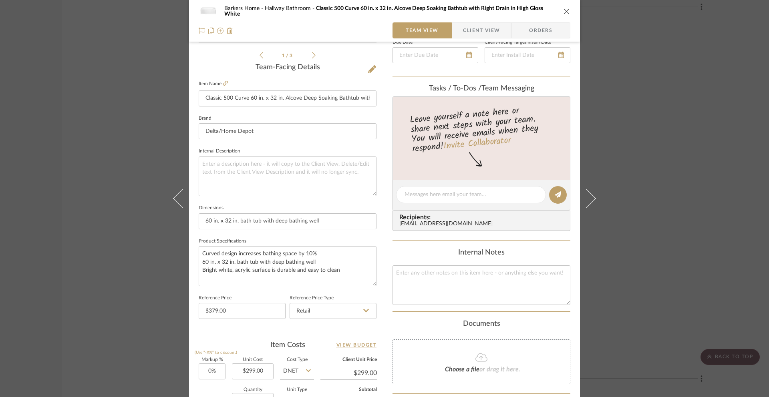
scroll to position [348, 0]
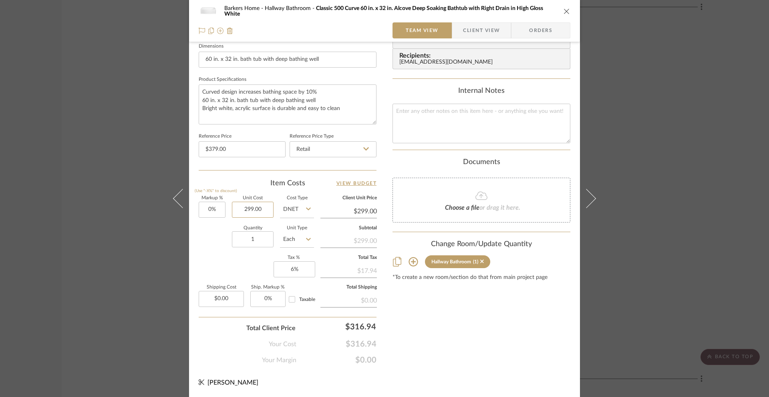
drag, startPoint x: 244, startPoint y: 210, endPoint x: 277, endPoint y: 210, distance: 32.8
click at [277, 210] on div "Markup % (Use "-X%" to discount) 0% Unit Cost 299.00 Cost Type DNET Client Unit…" at bounding box center [288, 254] width 178 height 117
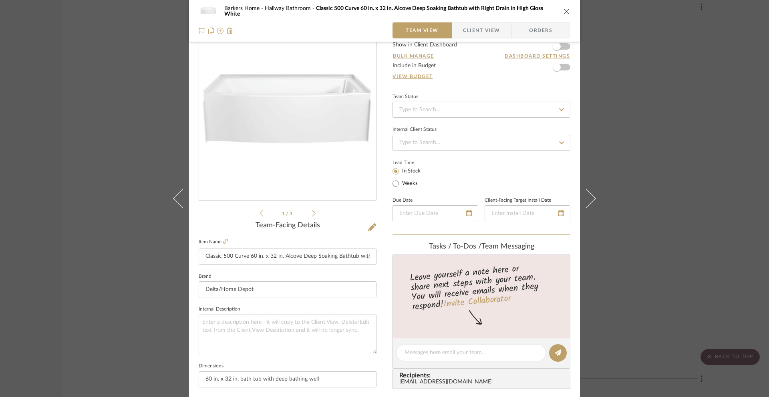
scroll to position [0, 0]
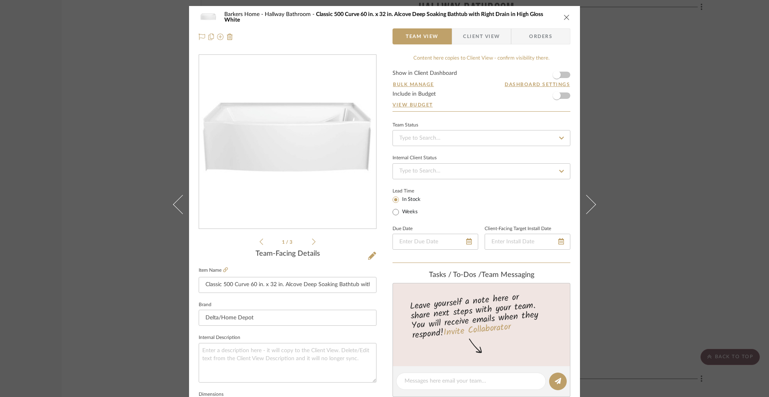
type input "$379.99"
click at [565, 18] on icon "close" at bounding box center [566, 17] width 6 height 6
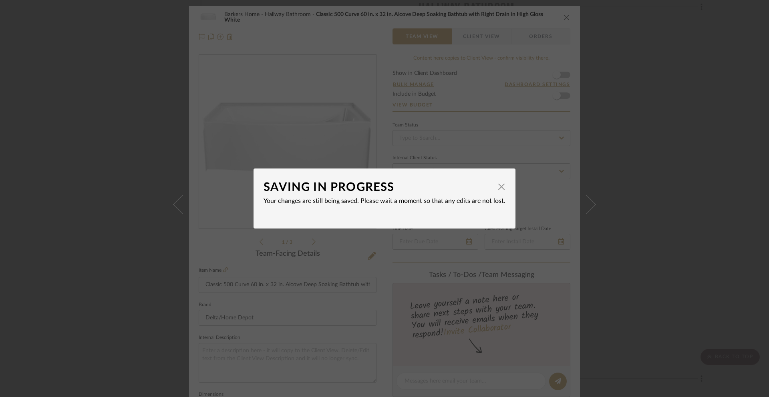
type input "$379.99"
click at [497, 187] on span "button" at bounding box center [501, 187] width 16 height 16
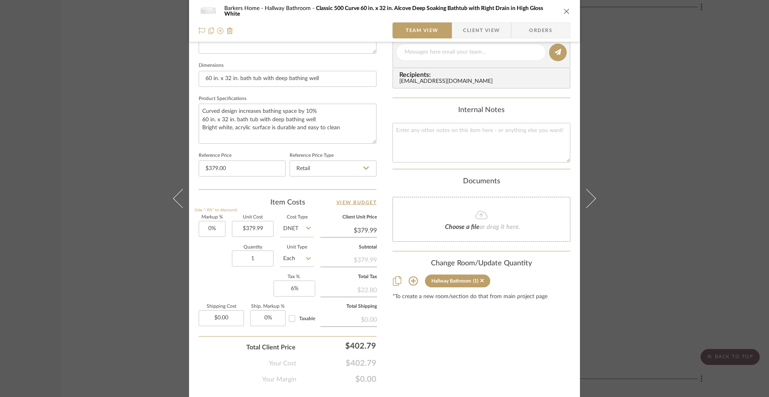
scroll to position [348, 0]
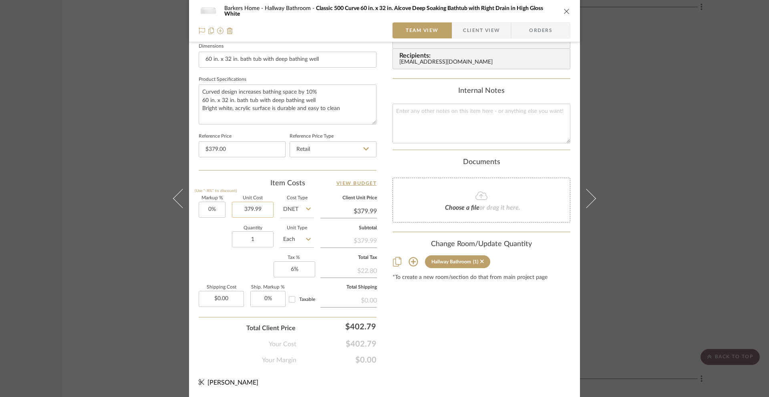
click at [262, 209] on input "379.99" at bounding box center [253, 210] width 42 height 16
click at [263, 210] on input "379.99" at bounding box center [253, 210] width 42 height 16
type input "$379.00"
click at [541, 328] on div "Content here copies to Client View - confirm visibility there. Show in Client D…" at bounding box center [481, 35] width 178 height 659
type input "$379.00"
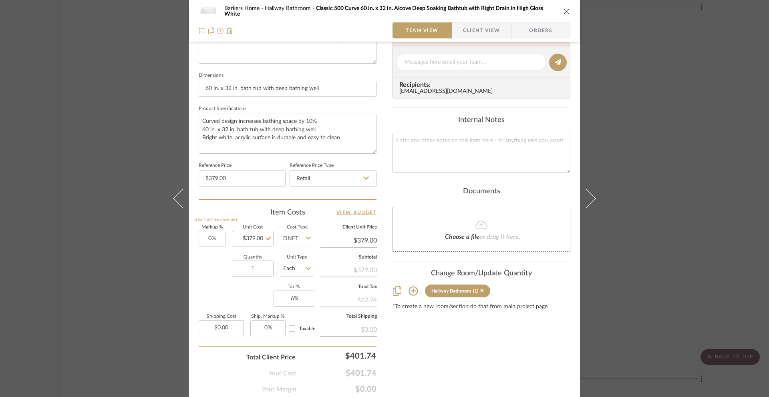
scroll to position [279, 0]
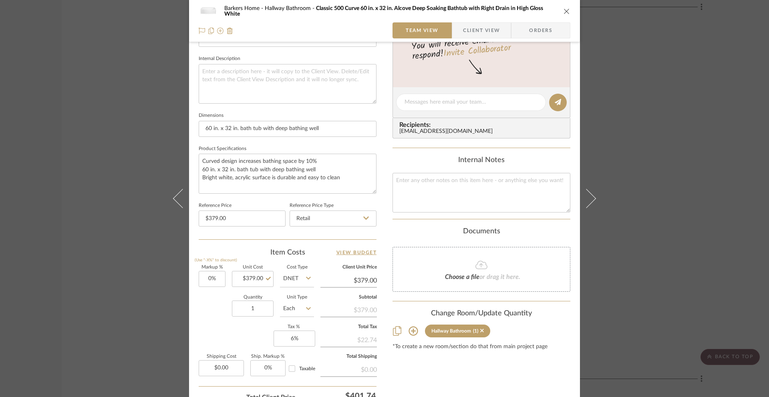
click at [300, 279] on input "DNET" at bounding box center [297, 279] width 34 height 16
click at [298, 324] on div "Retail" at bounding box center [326, 320] width 99 height 20
type input "Retail"
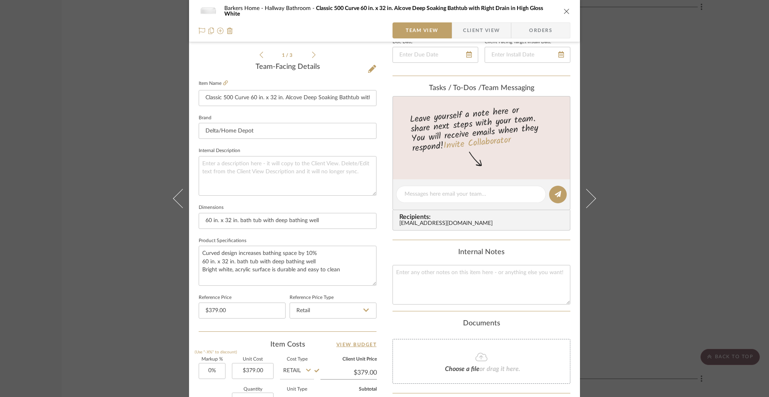
scroll to position [0, 0]
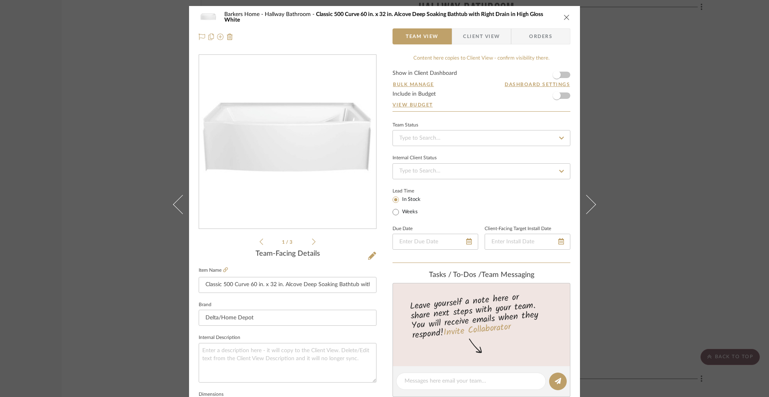
click at [565, 18] on icon "close" at bounding box center [566, 17] width 6 height 6
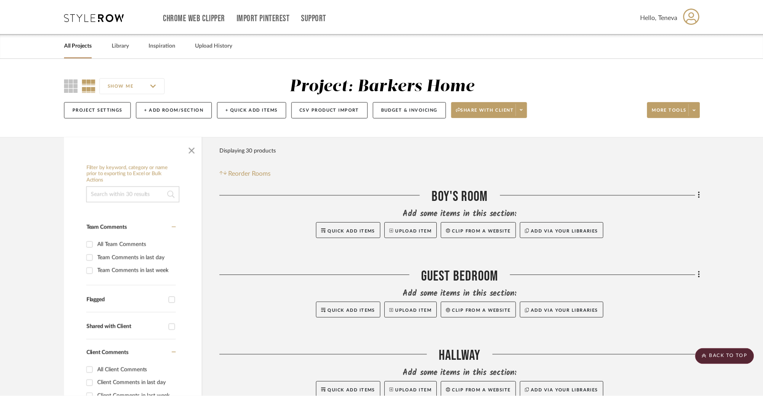
scroll to position [1190, 0]
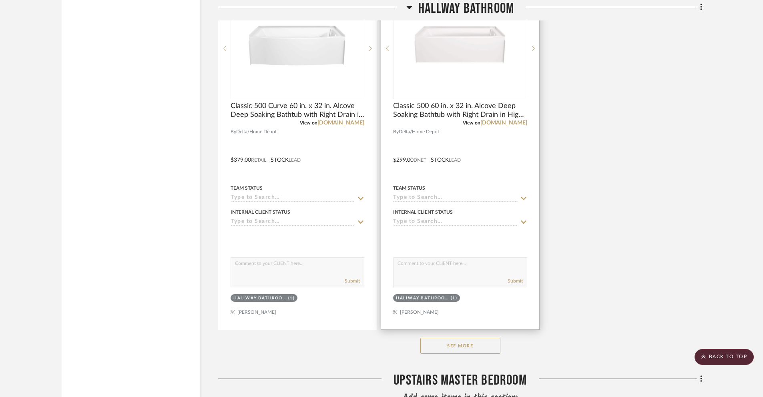
click at [421, 161] on div at bounding box center [460, 154] width 158 height 350
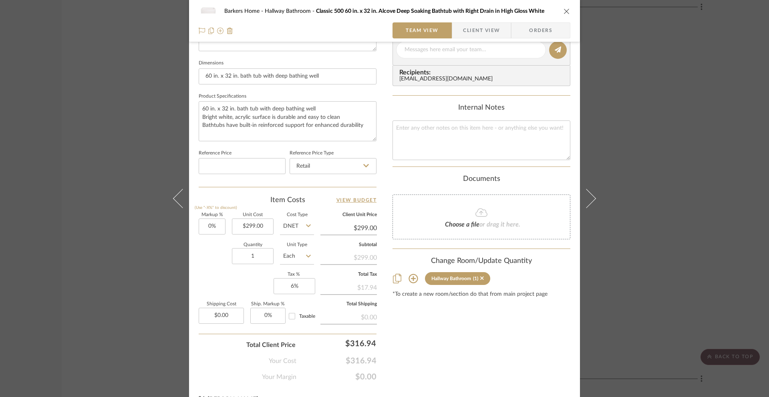
scroll to position [332, 0]
click at [296, 231] on input "DNET" at bounding box center [297, 226] width 34 height 16
click at [294, 265] on span "Retail" at bounding box center [292, 266] width 14 height 6
type input "Retail"
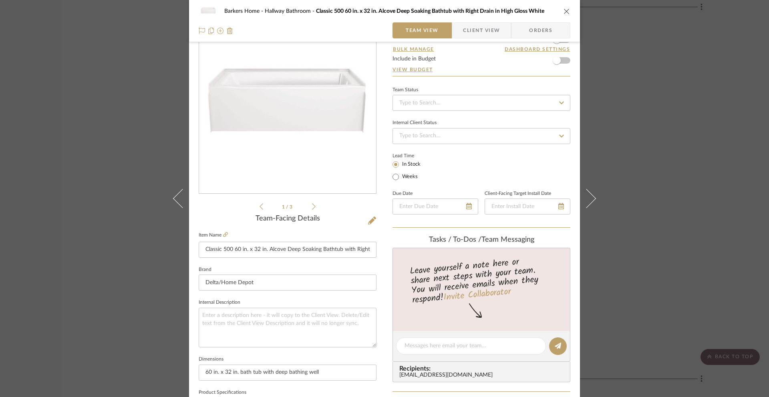
scroll to position [0, 0]
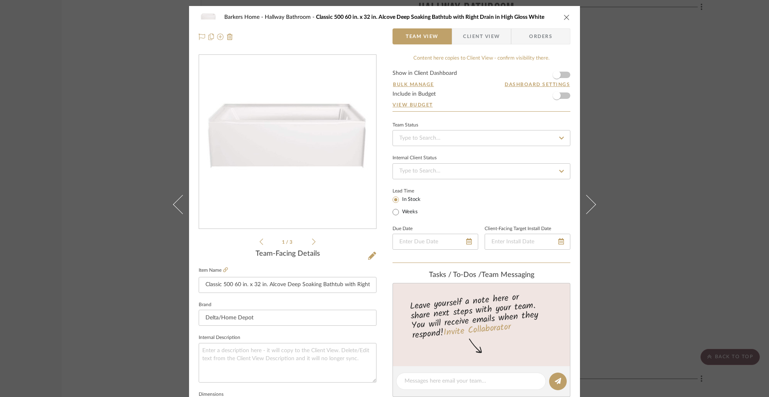
click at [563, 17] on icon "close" at bounding box center [566, 17] width 6 height 6
